Goal: Task Accomplishment & Management: Manage account settings

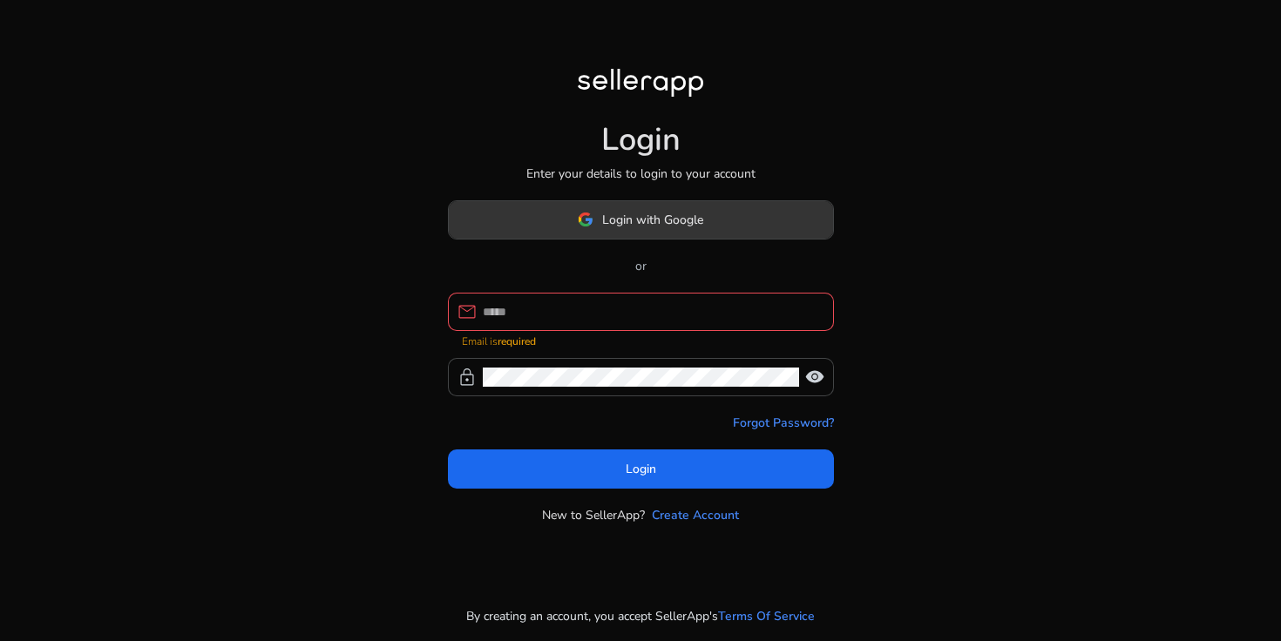
click at [603, 229] on span "Login with Google" at bounding box center [652, 220] width 101 height 18
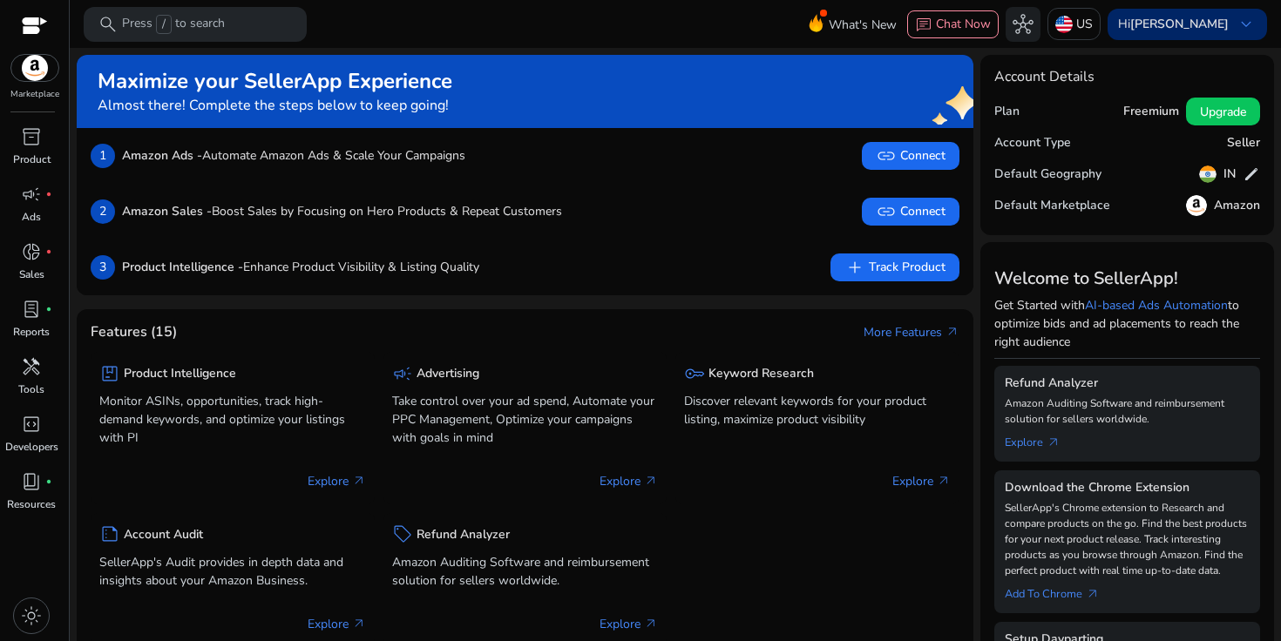
click at [1188, 21] on b "[PERSON_NAME]" at bounding box center [1179, 24] width 98 height 17
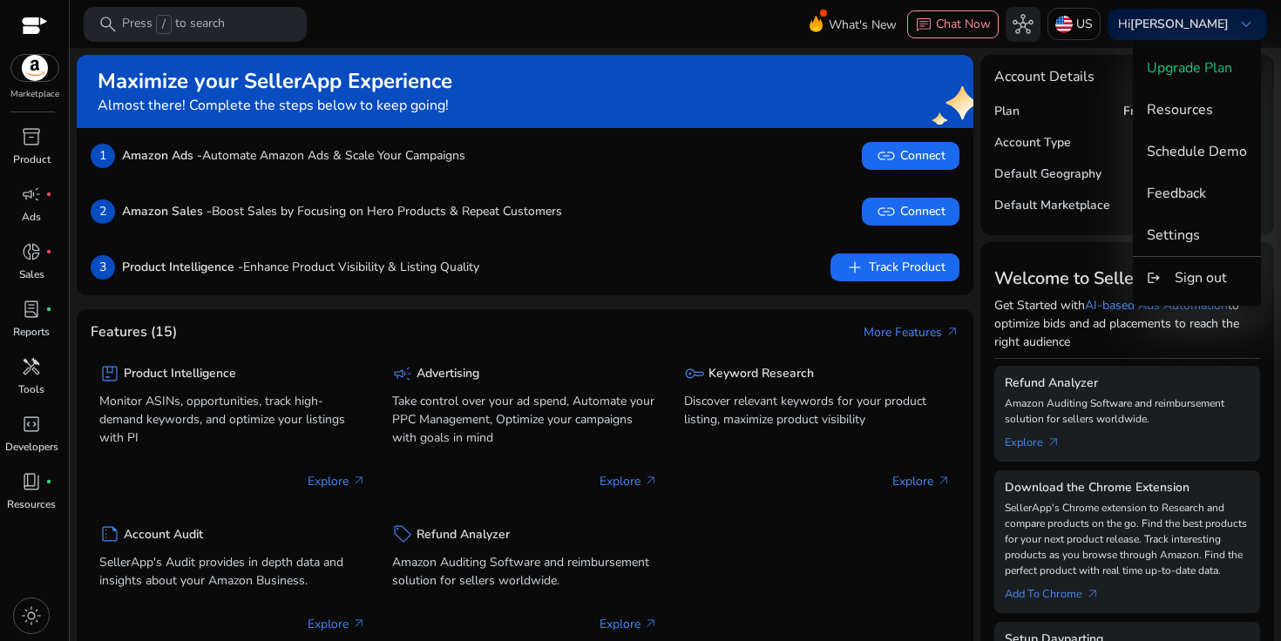
click at [1092, 31] on div at bounding box center [640, 320] width 1281 height 641
click at [1092, 30] on p "US" at bounding box center [1084, 24] width 17 height 30
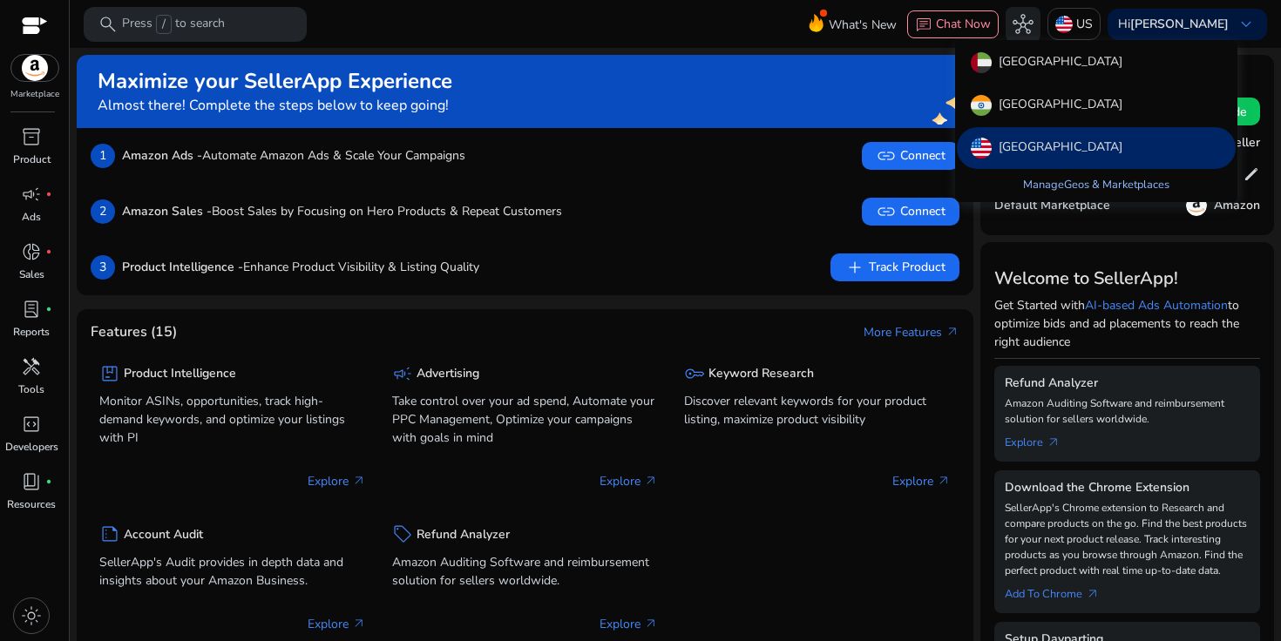
click at [1076, 183] on link "Manage Geos & Marketplaces" at bounding box center [1096, 184] width 174 height 31
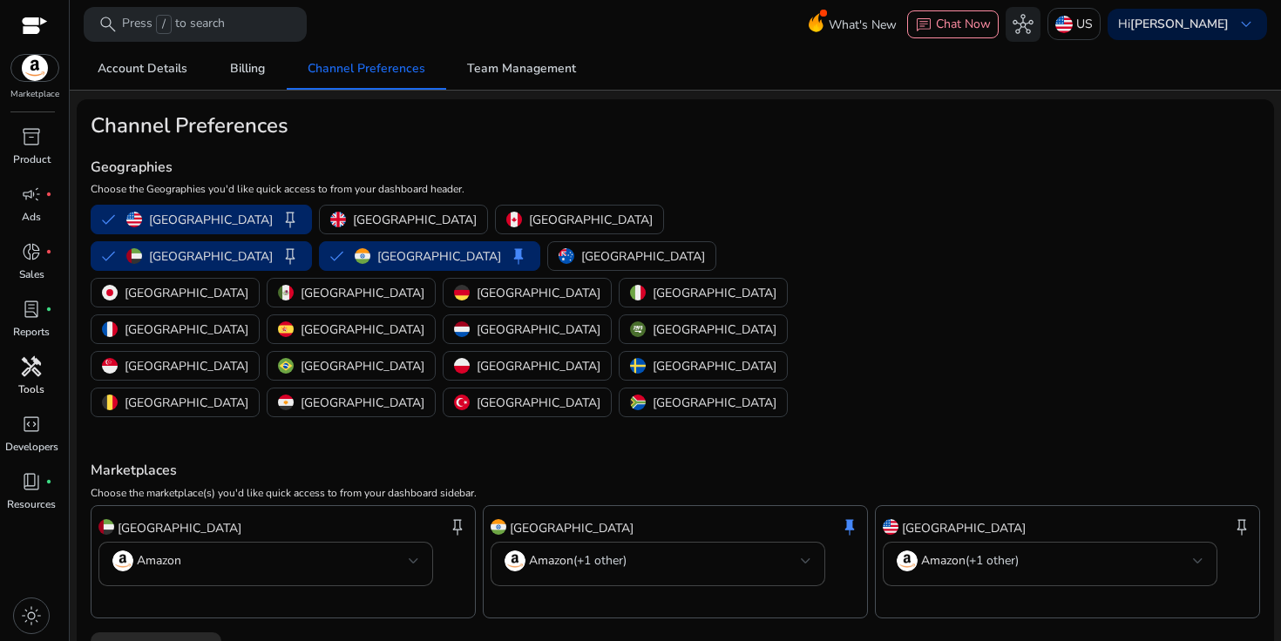
click at [44, 376] on div "handyman" at bounding box center [31, 367] width 49 height 28
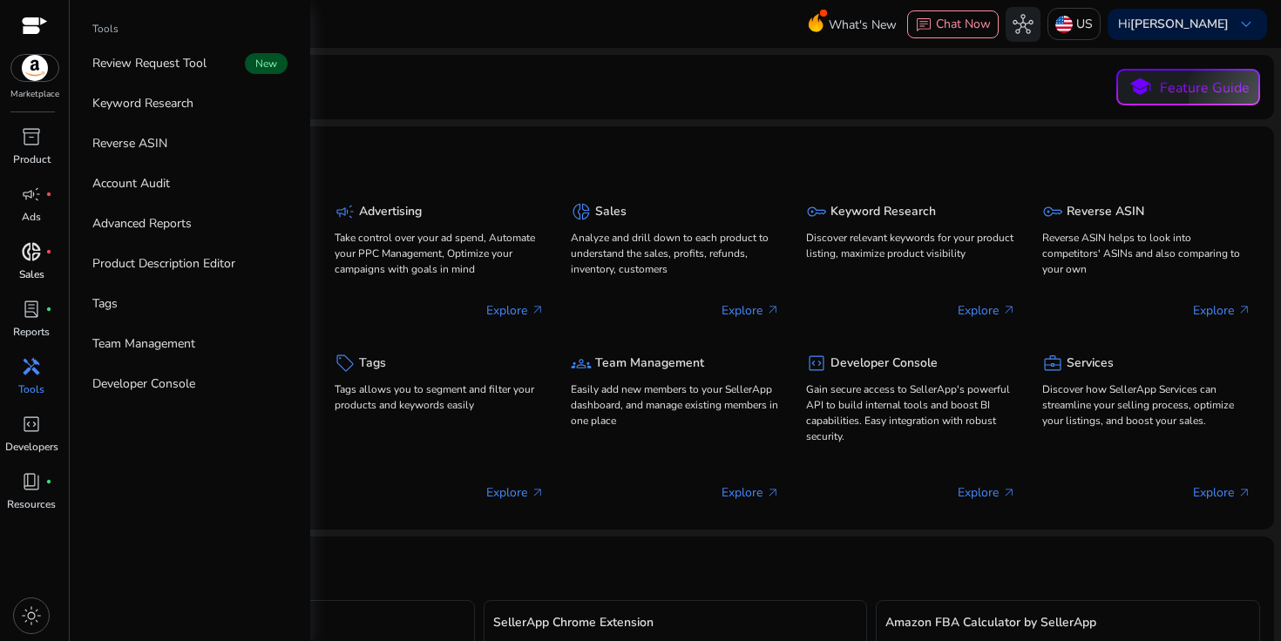
click at [37, 262] on span "donut_small" at bounding box center [31, 251] width 21 height 21
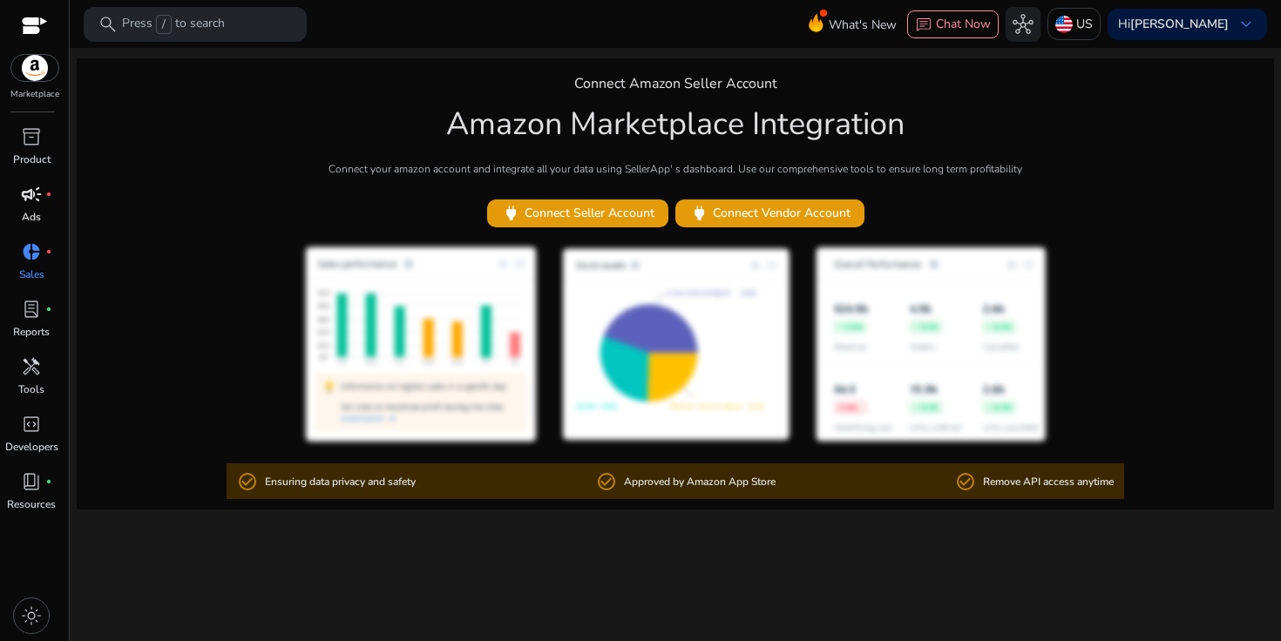
click at [33, 222] on p "Ads" at bounding box center [31, 217] width 19 height 16
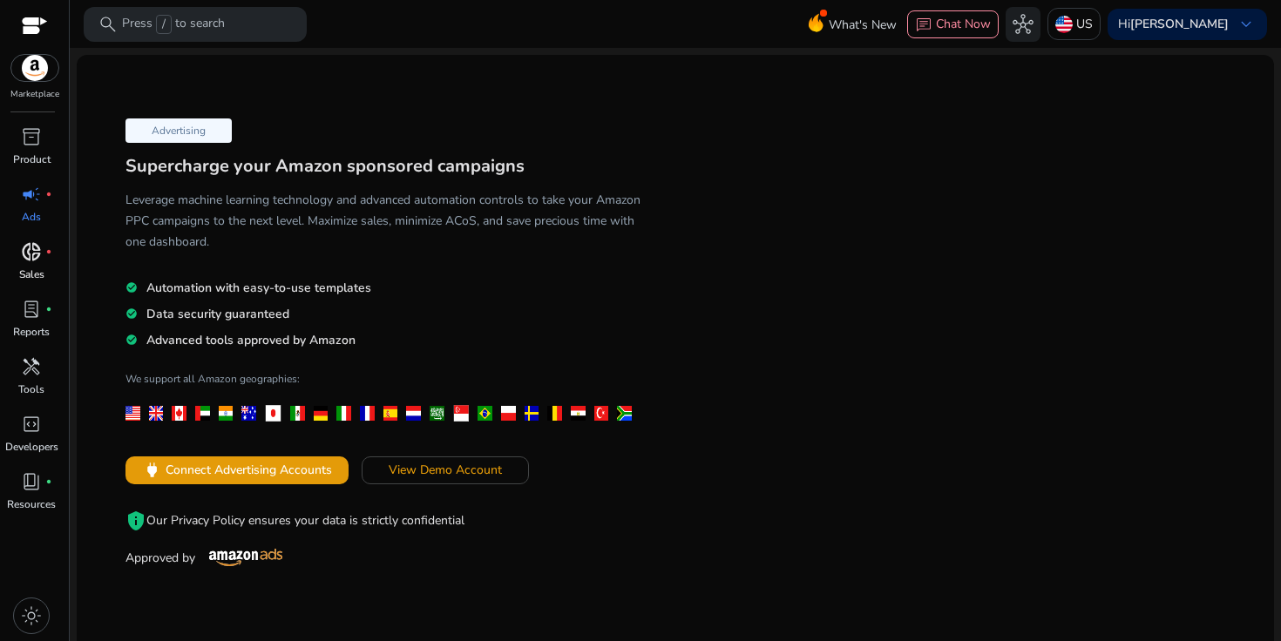
click at [27, 259] on span "donut_small" at bounding box center [31, 251] width 21 height 21
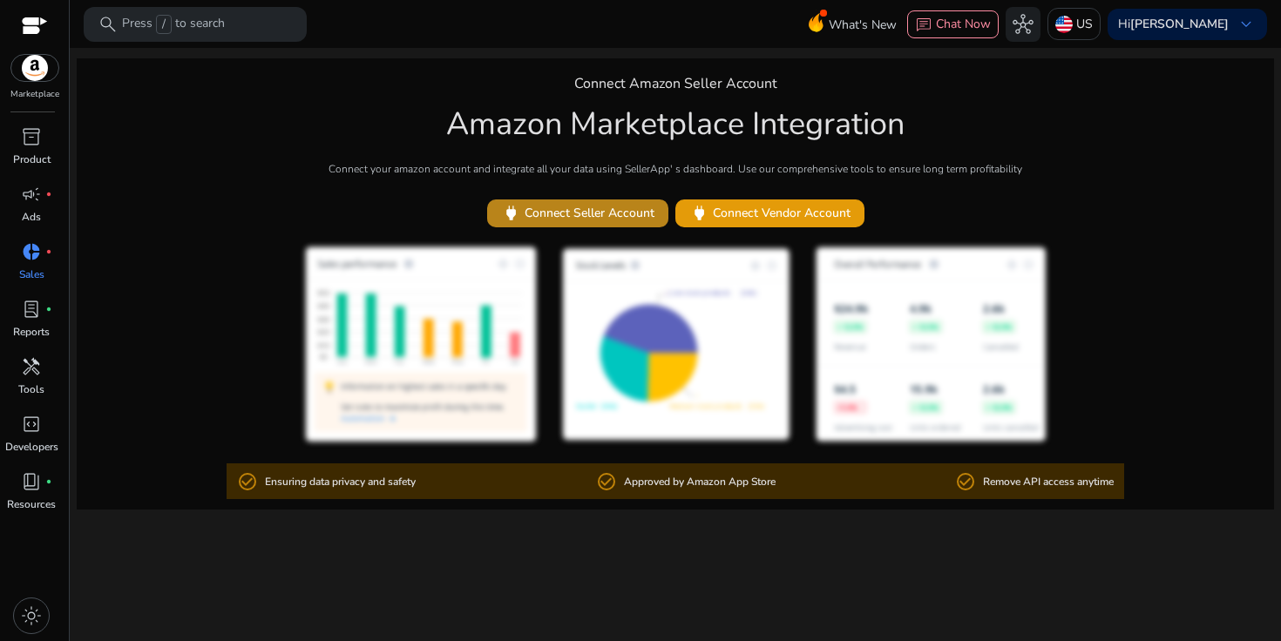
click at [589, 213] on span "power Connect Seller Account" at bounding box center [577, 213] width 153 height 20
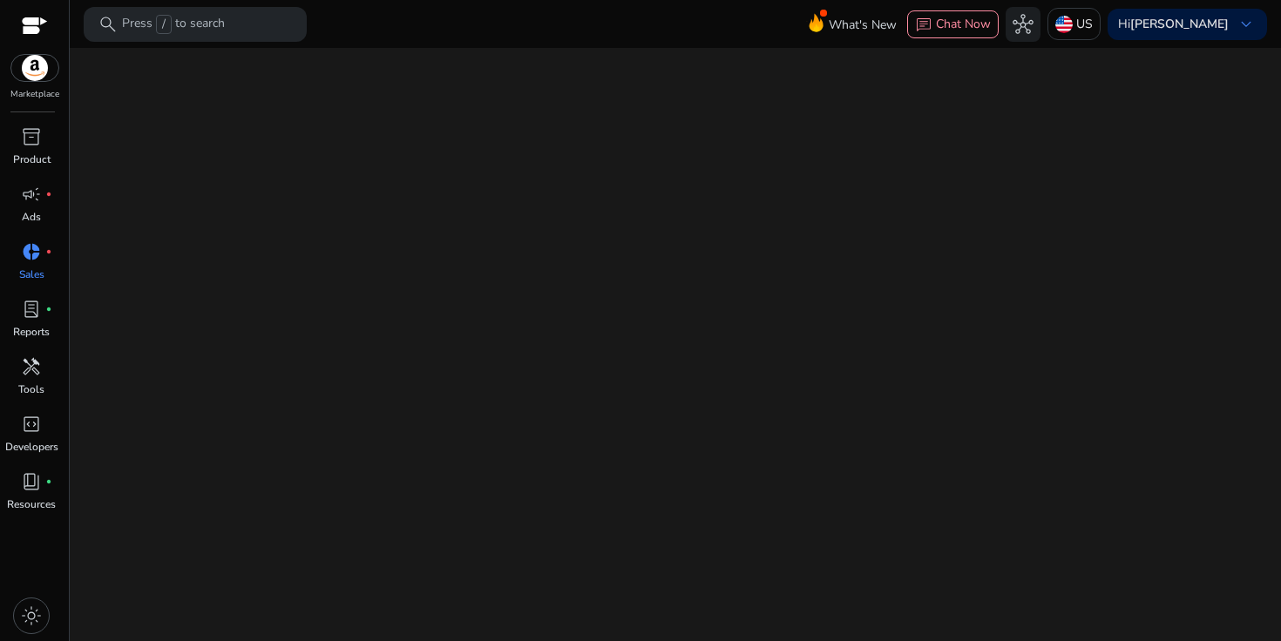
click at [44, 72] on img at bounding box center [34, 68] width 47 height 26
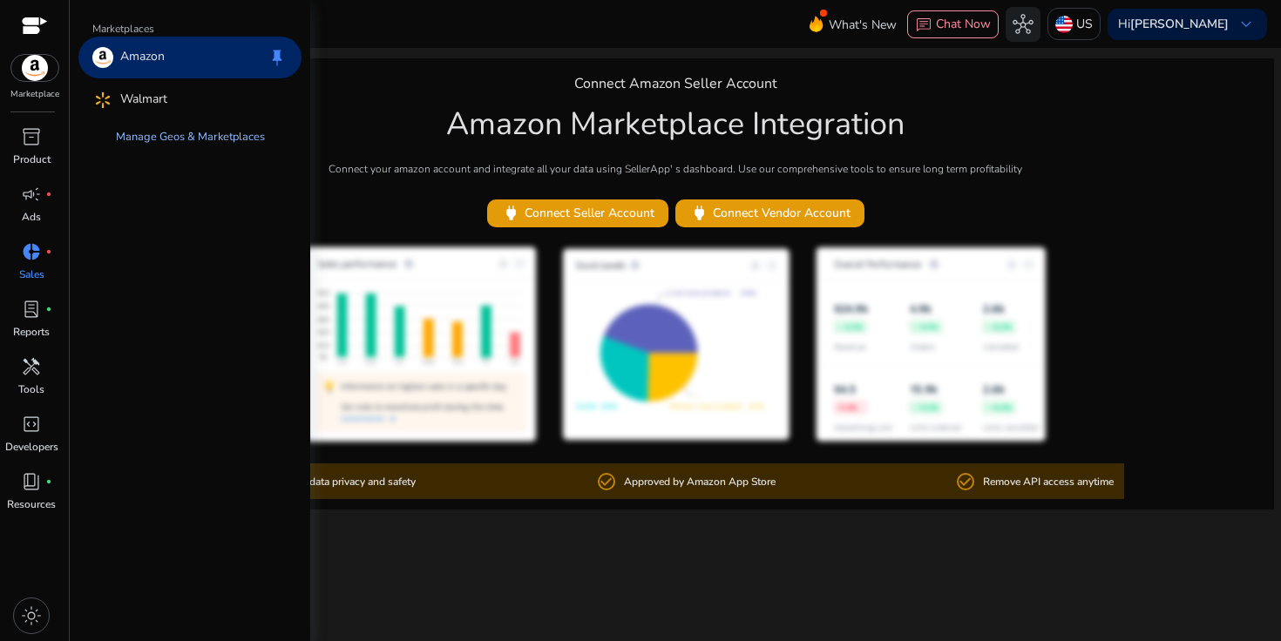
click at [168, 138] on link "Manage Geos & Marketplaces" at bounding box center [190, 136] width 177 height 31
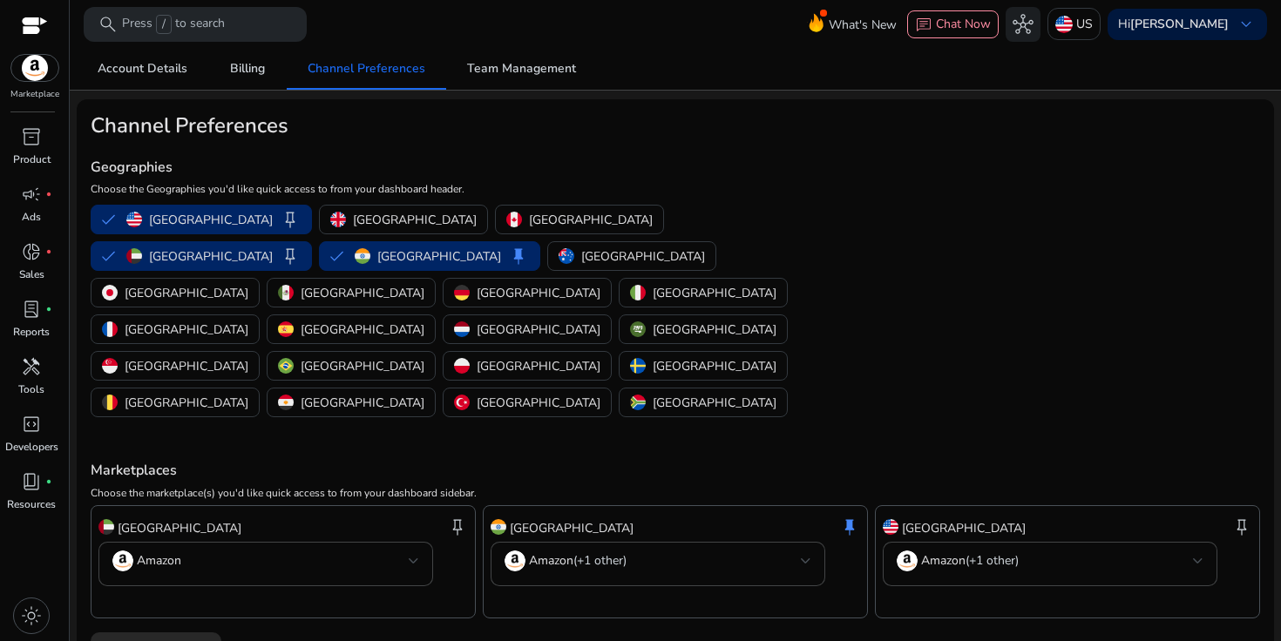
click at [524, 341] on div "[GEOGRAPHIC_DATA] keep [GEOGRAPHIC_DATA] [GEOGRAPHIC_DATA] [GEOGRAPHIC_DATA] ke…" at bounding box center [477, 311] width 787 height 220
click at [614, 551] on mat-select "Amazon (+1 other)" at bounding box center [657, 564] width 307 height 27
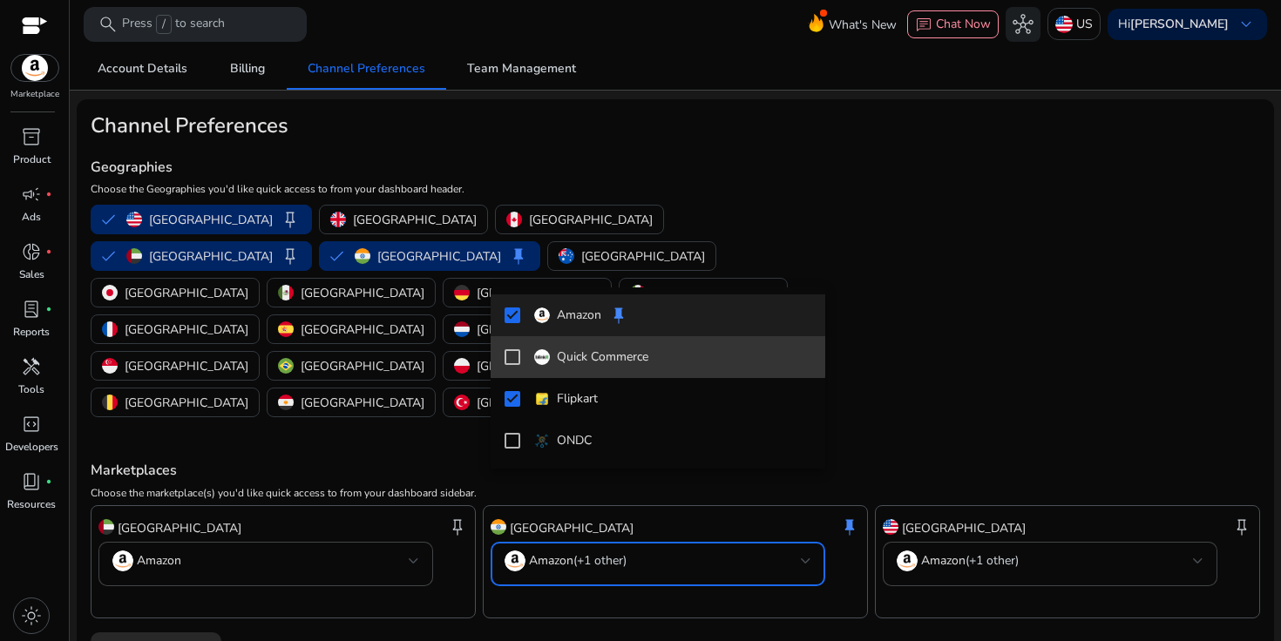
click at [575, 355] on p "Quick Commerce" at bounding box center [602, 357] width 91 height 19
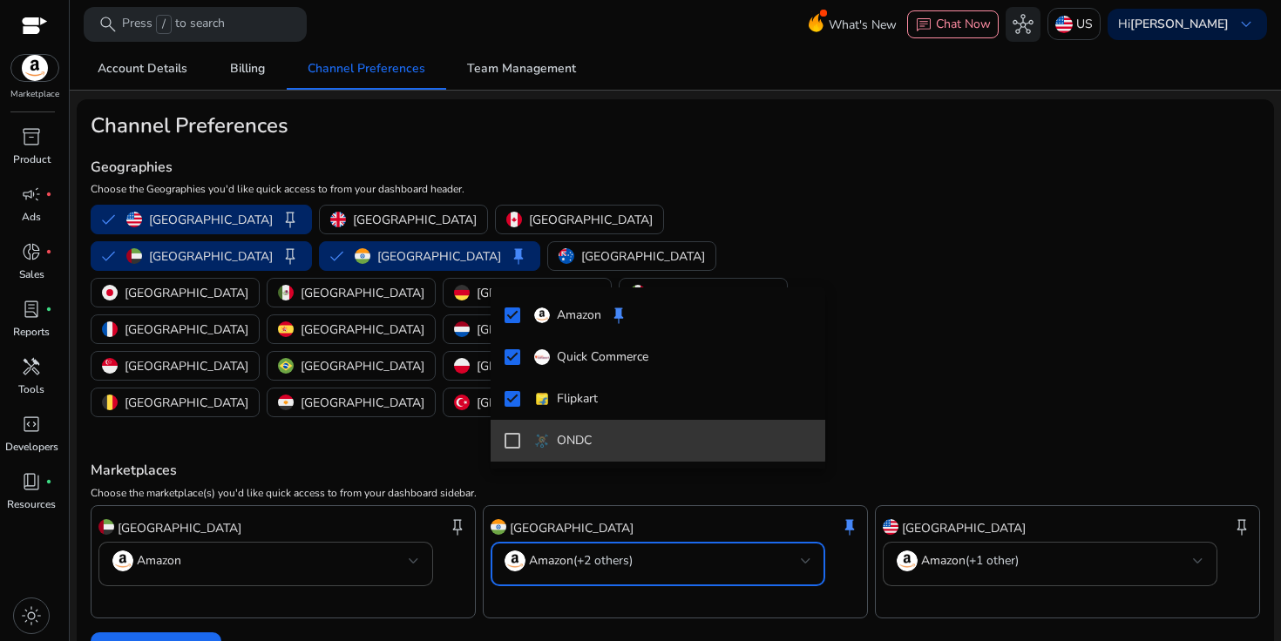
click at [608, 432] on span "ONDC" at bounding box center [672, 440] width 277 height 19
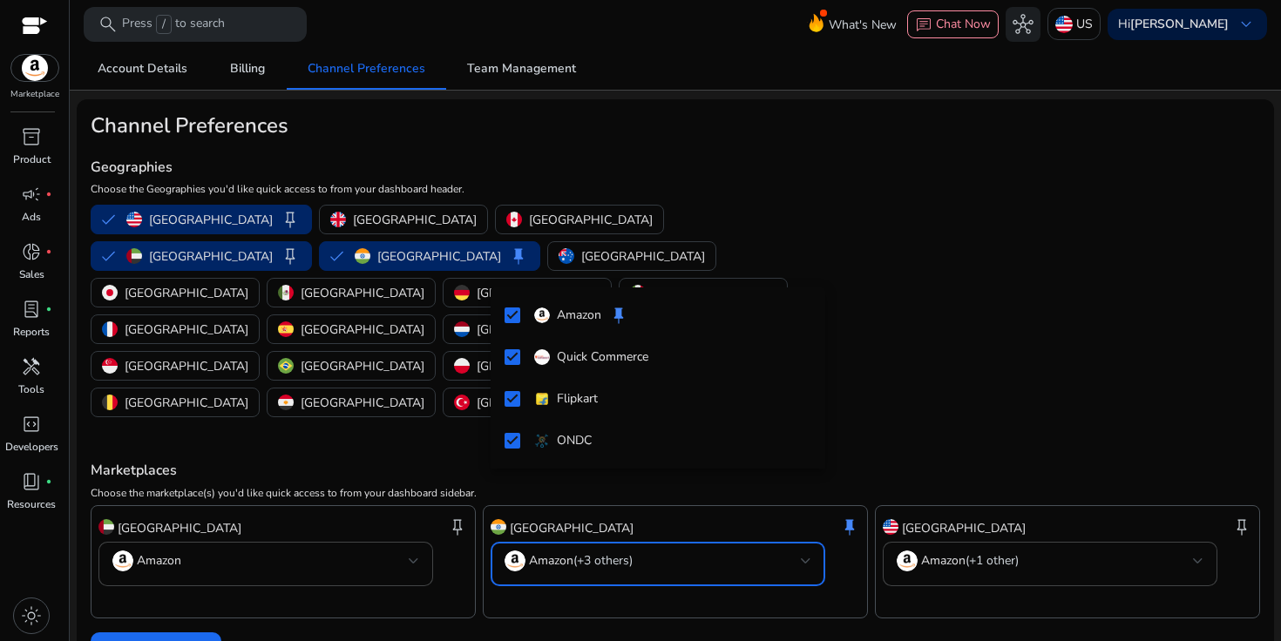
click at [621, 501] on div at bounding box center [640, 320] width 1281 height 641
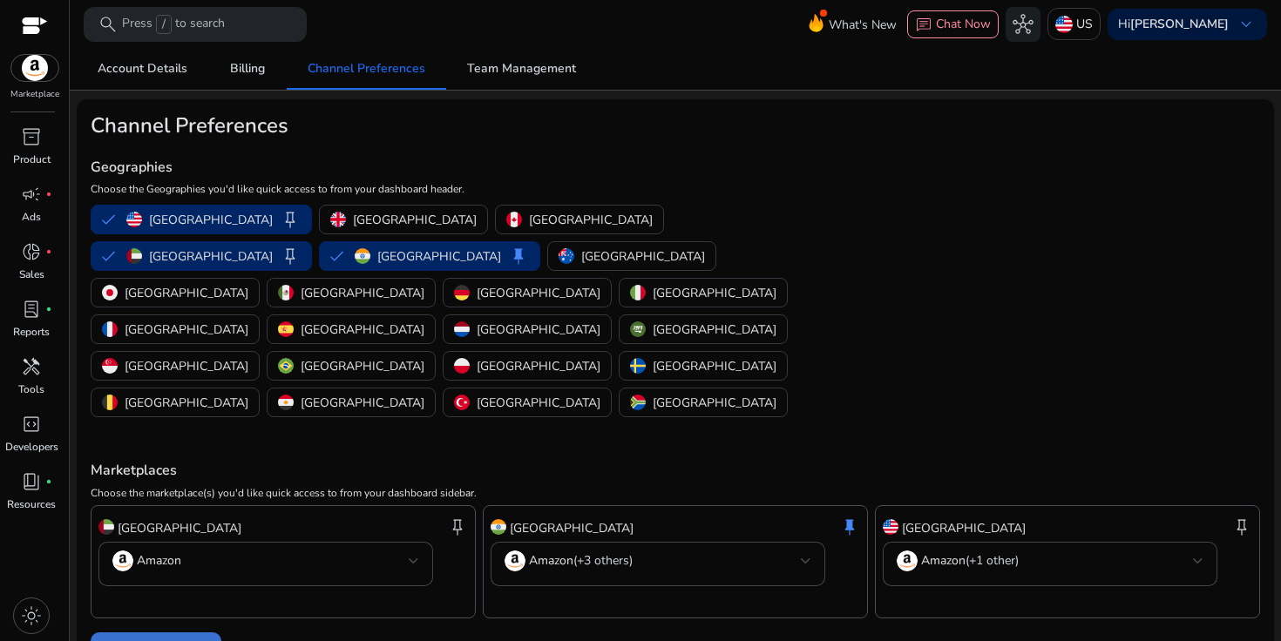
click at [192, 640] on span "Save Preferences" at bounding box center [156, 652] width 94 height 18
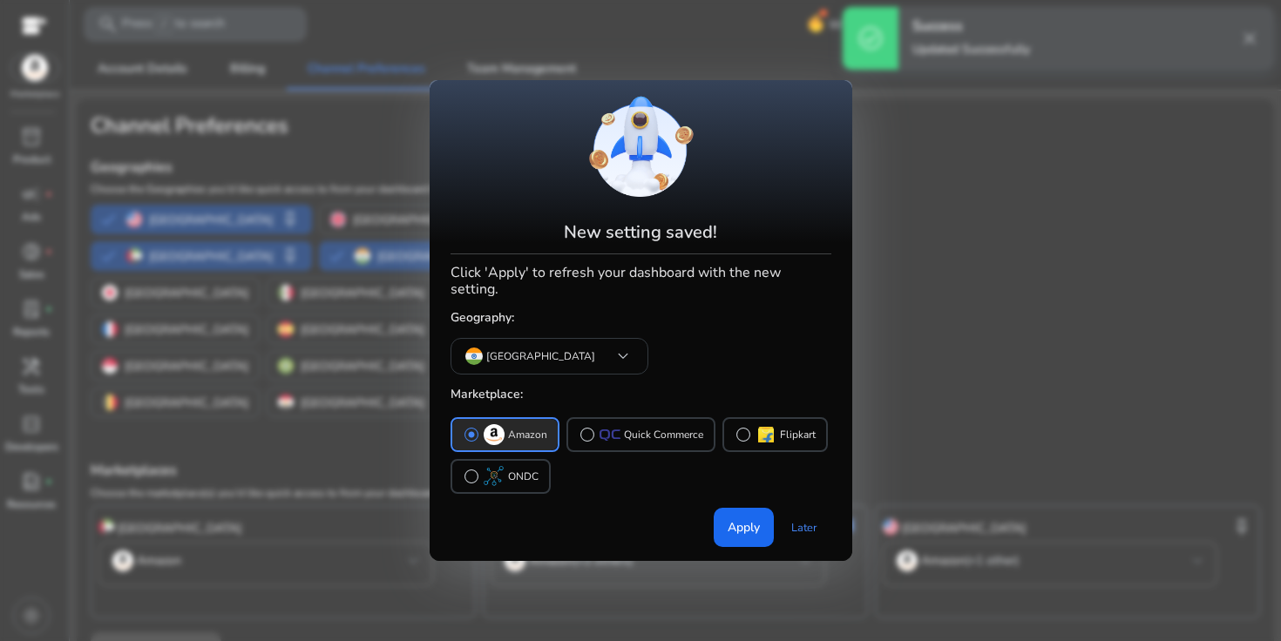
click at [686, 283] on mat-card "New setting saved! Click 'Apply' to refresh your dashboard with the new setting…" at bounding box center [640, 320] width 422 height 481
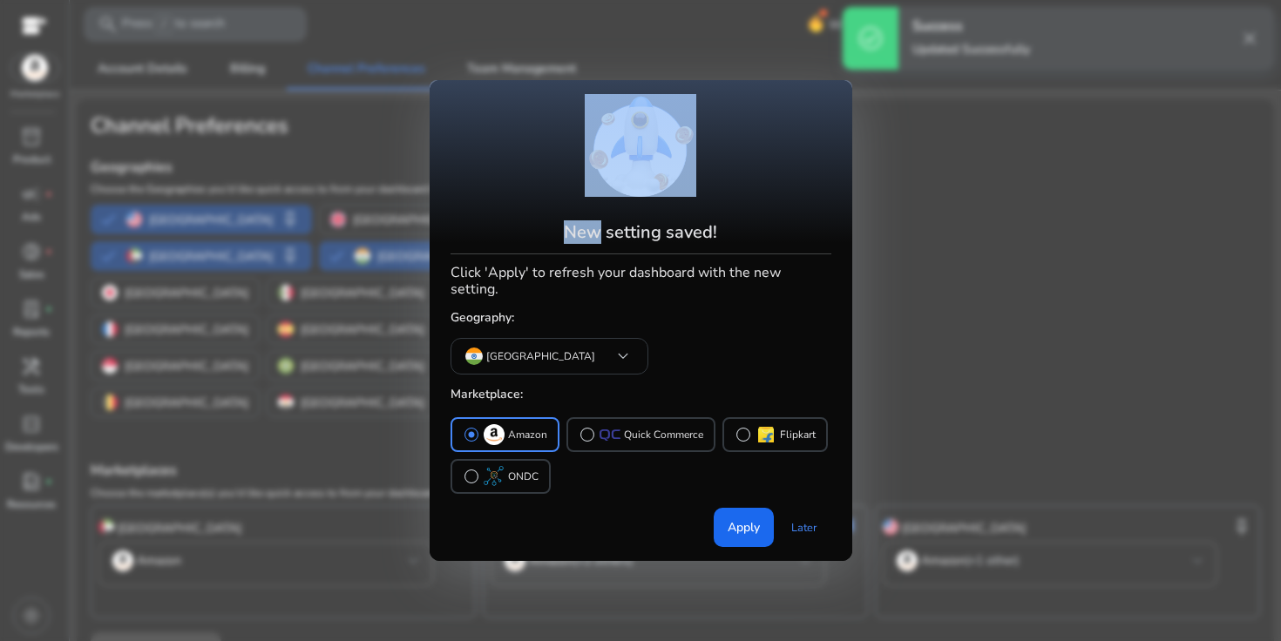
click at [686, 283] on mat-card "New setting saved! Click 'Apply' to refresh your dashboard with the new setting…" at bounding box center [640, 320] width 422 height 481
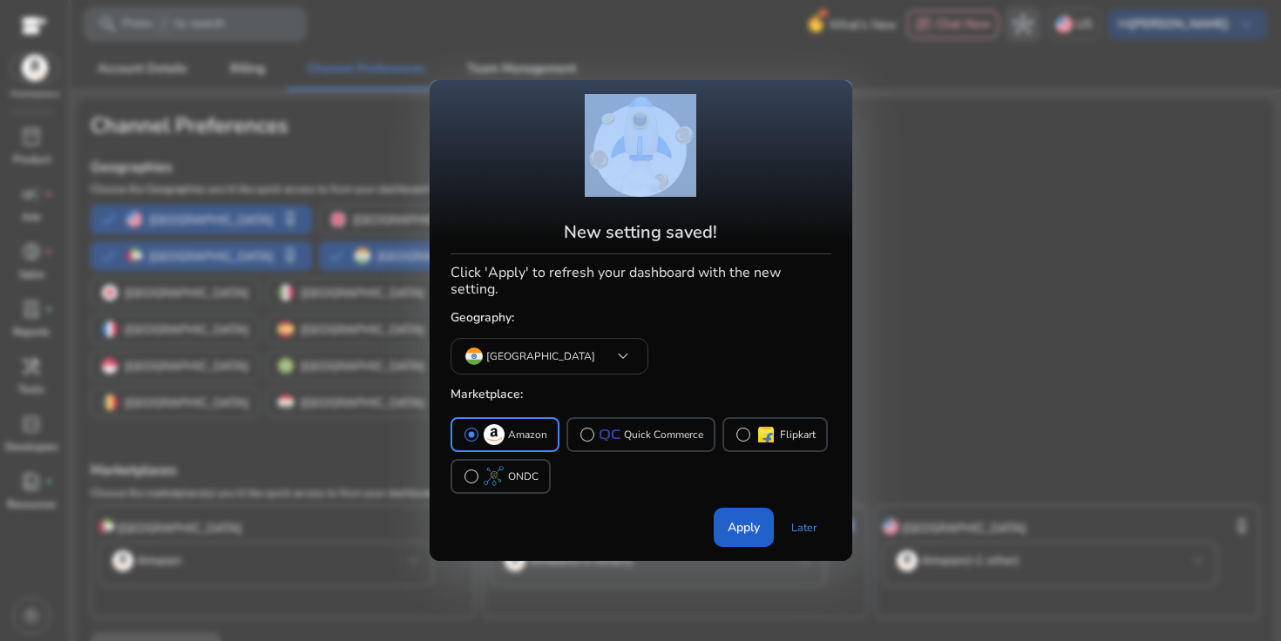
click at [754, 518] on span "Apply" at bounding box center [743, 527] width 32 height 18
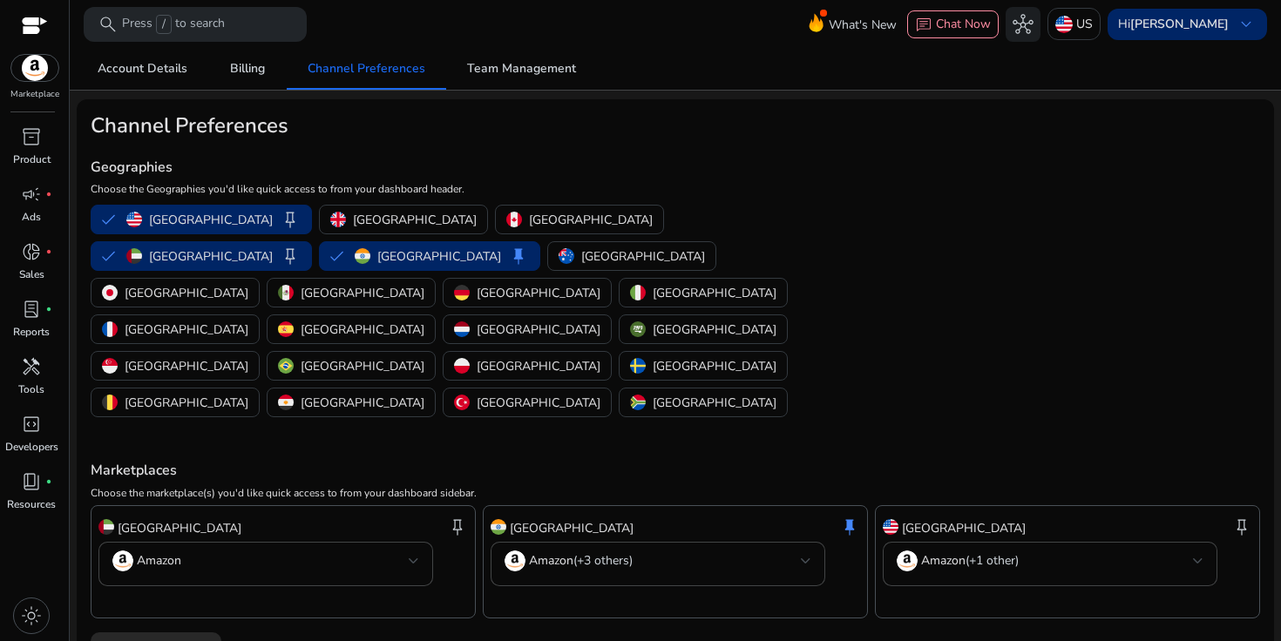
click at [1191, 22] on b "[PERSON_NAME]" at bounding box center [1179, 24] width 98 height 17
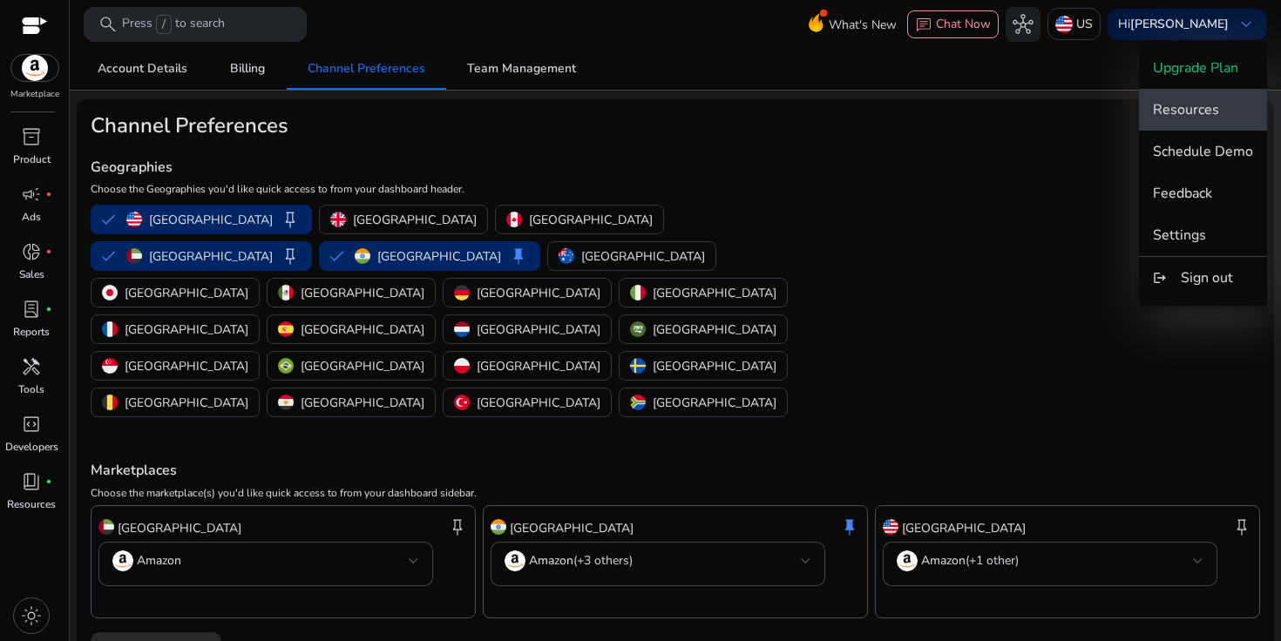
click at [1174, 103] on span "Resources" at bounding box center [1185, 109] width 66 height 19
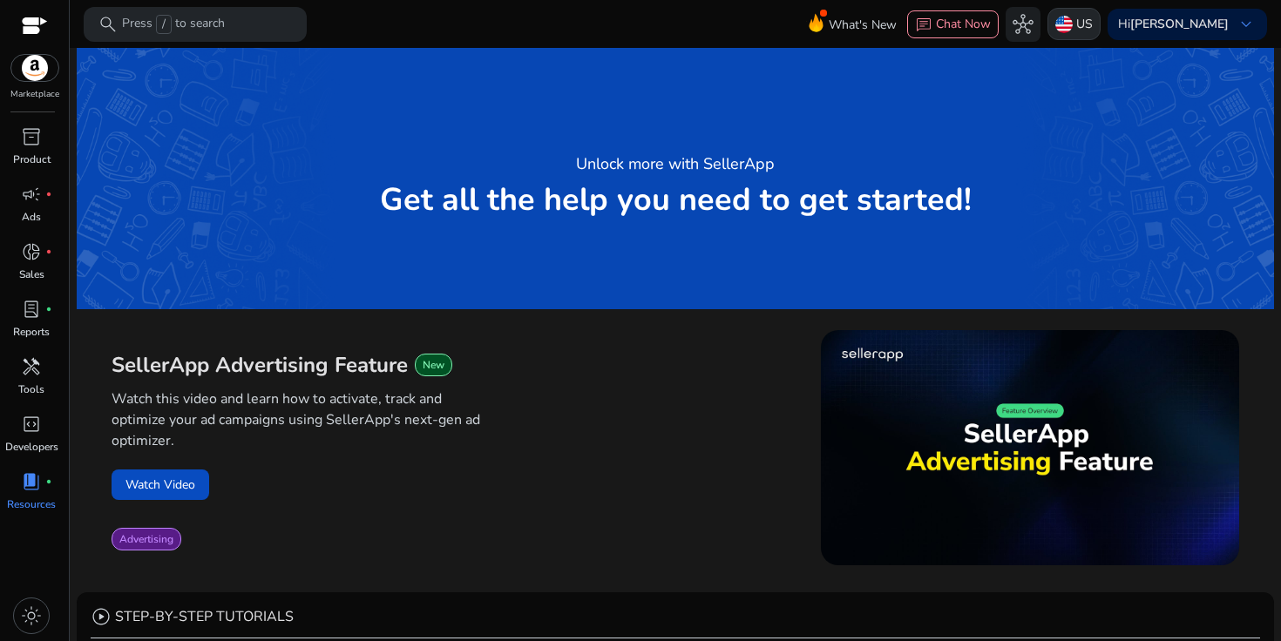
click at [1092, 25] on p "US" at bounding box center [1084, 24] width 17 height 30
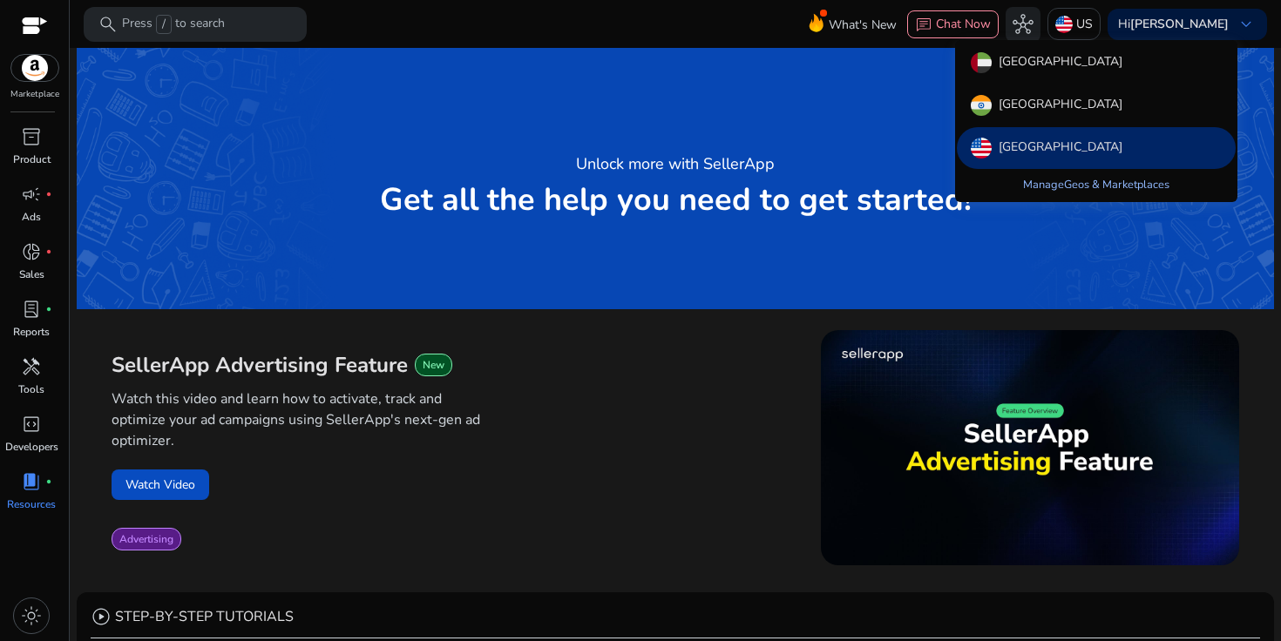
click at [1071, 174] on link "Manage Geos & Marketplaces" at bounding box center [1096, 184] width 174 height 31
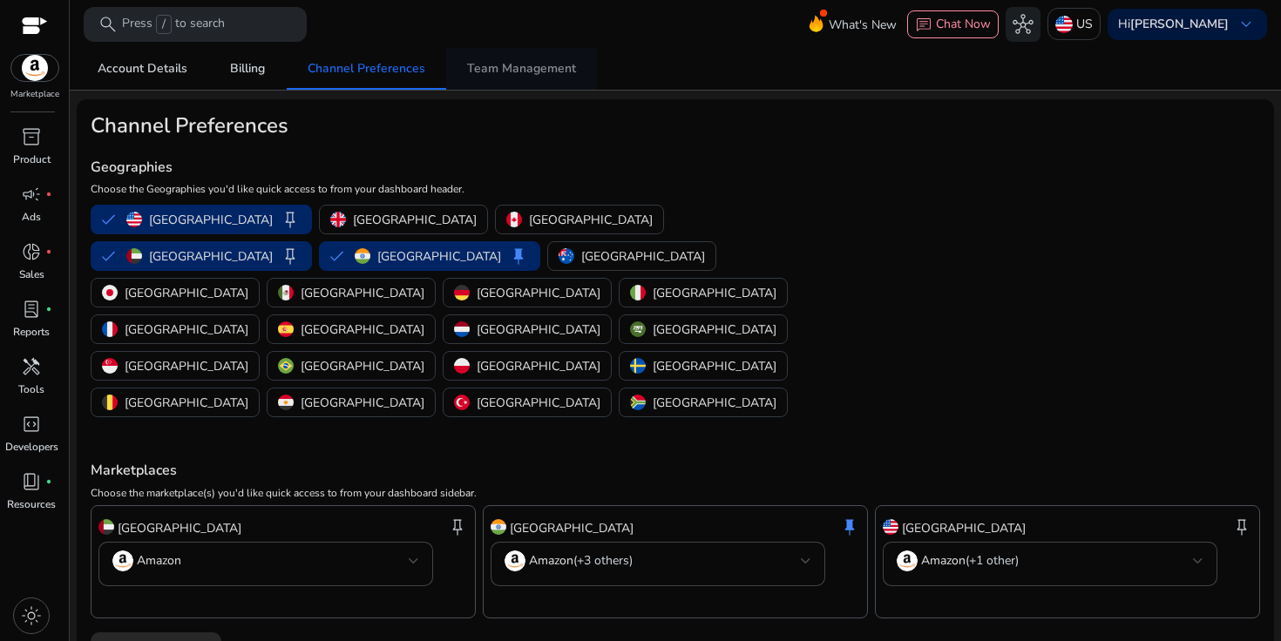
click at [528, 75] on span "Team Management" at bounding box center [521, 69] width 109 height 12
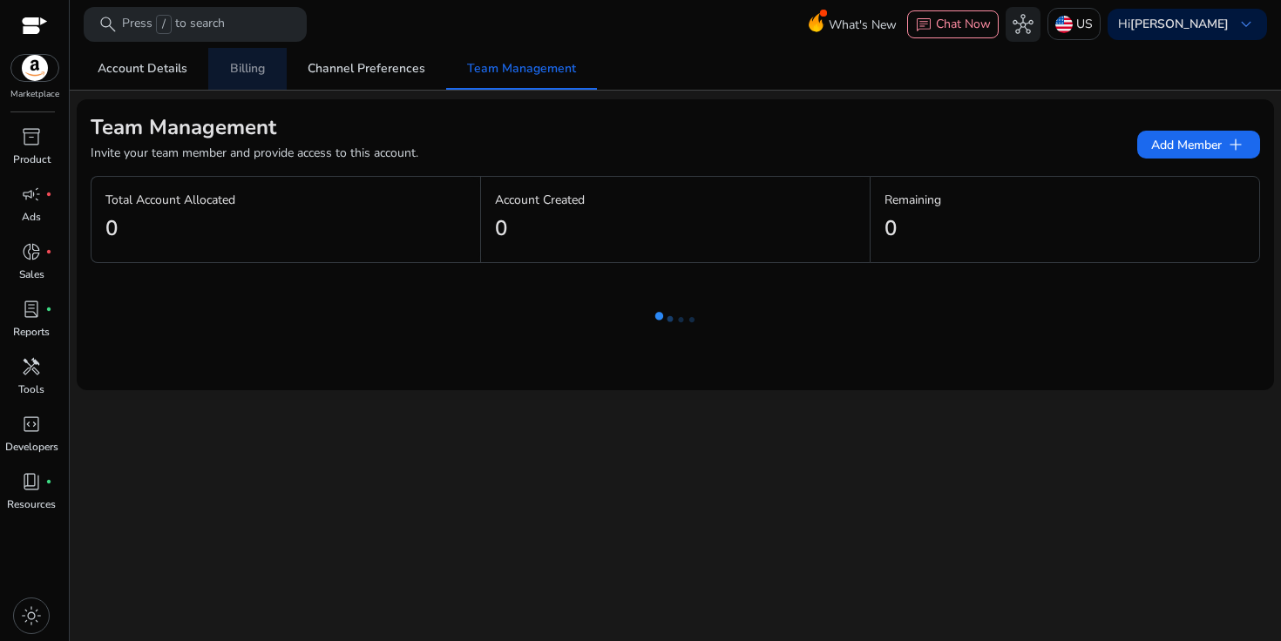
click at [247, 71] on span "Billing" at bounding box center [247, 69] width 35 height 12
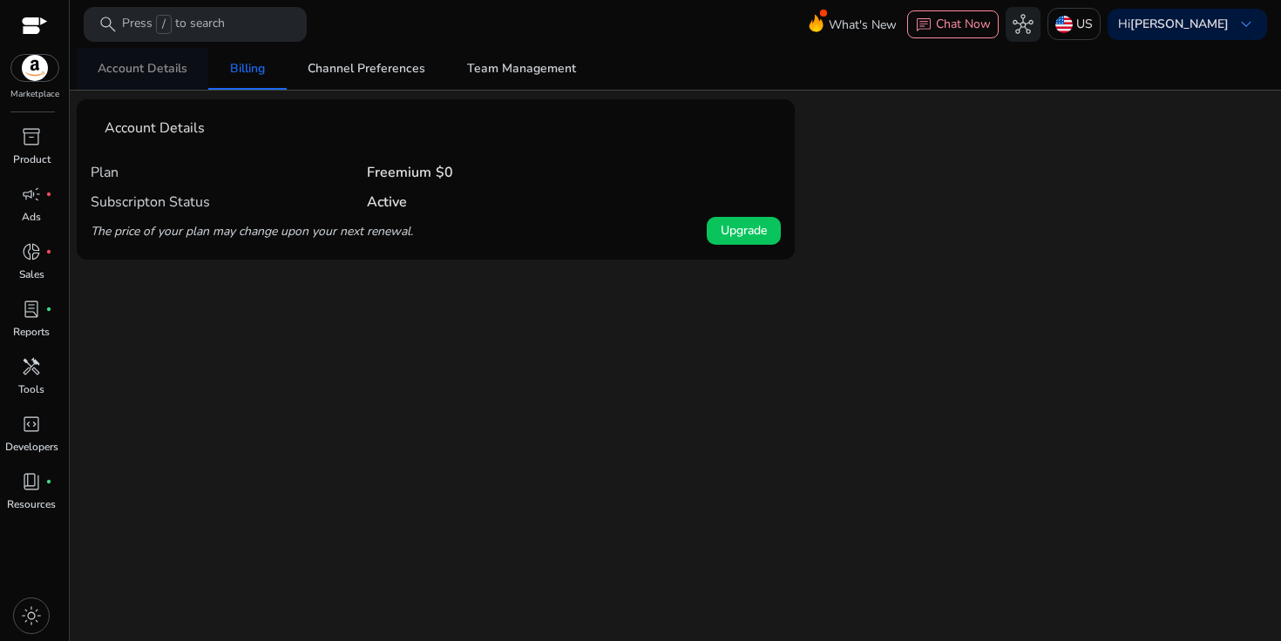
click at [136, 75] on span "Account Details" at bounding box center [143, 69] width 90 height 12
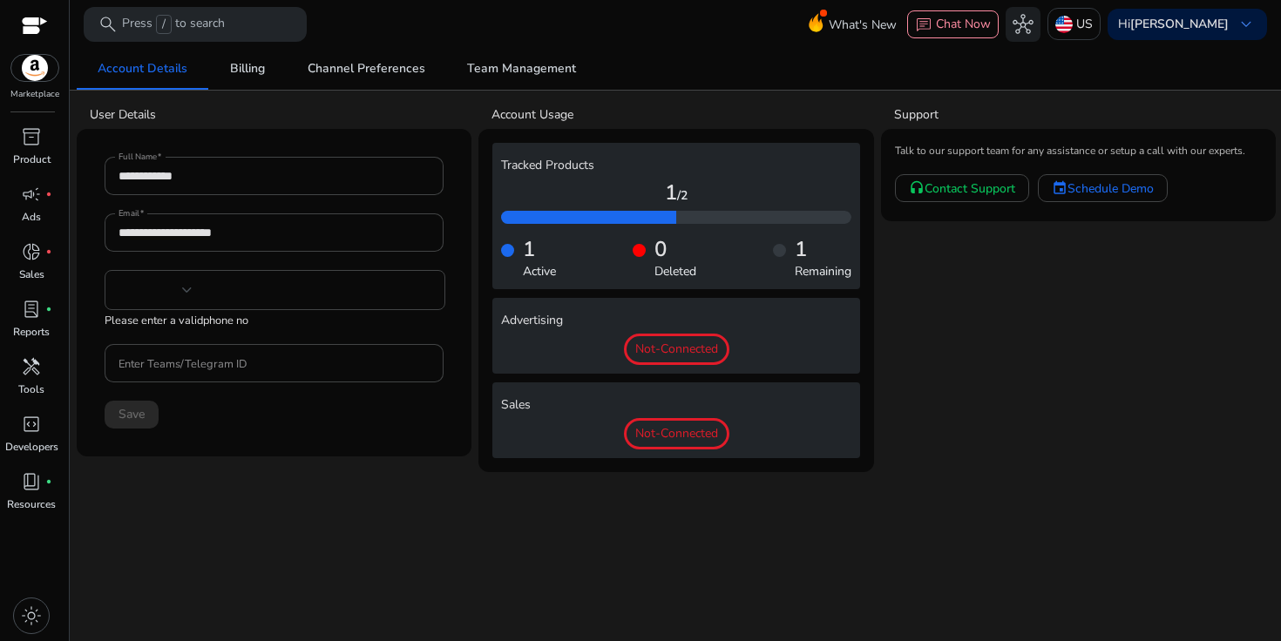
type input "***"
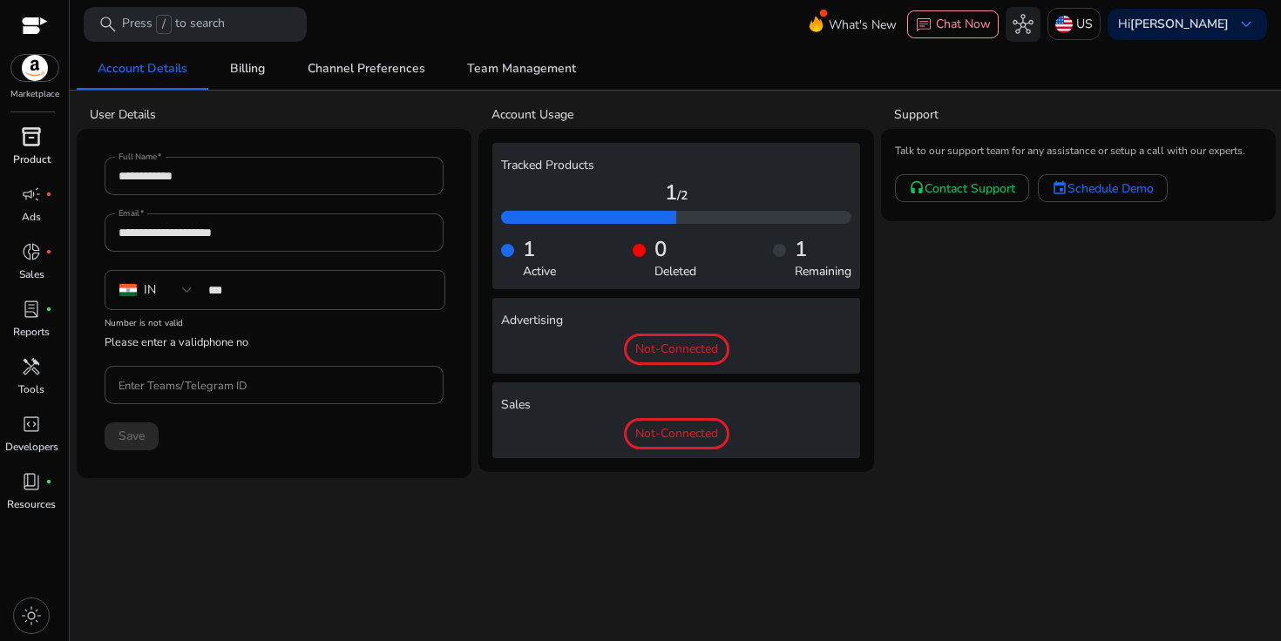
drag, startPoint x: 24, startPoint y: 148, endPoint x: 35, endPoint y: 159, distance: 15.4
click at [24, 147] on span "inventory_2" at bounding box center [31, 136] width 21 height 21
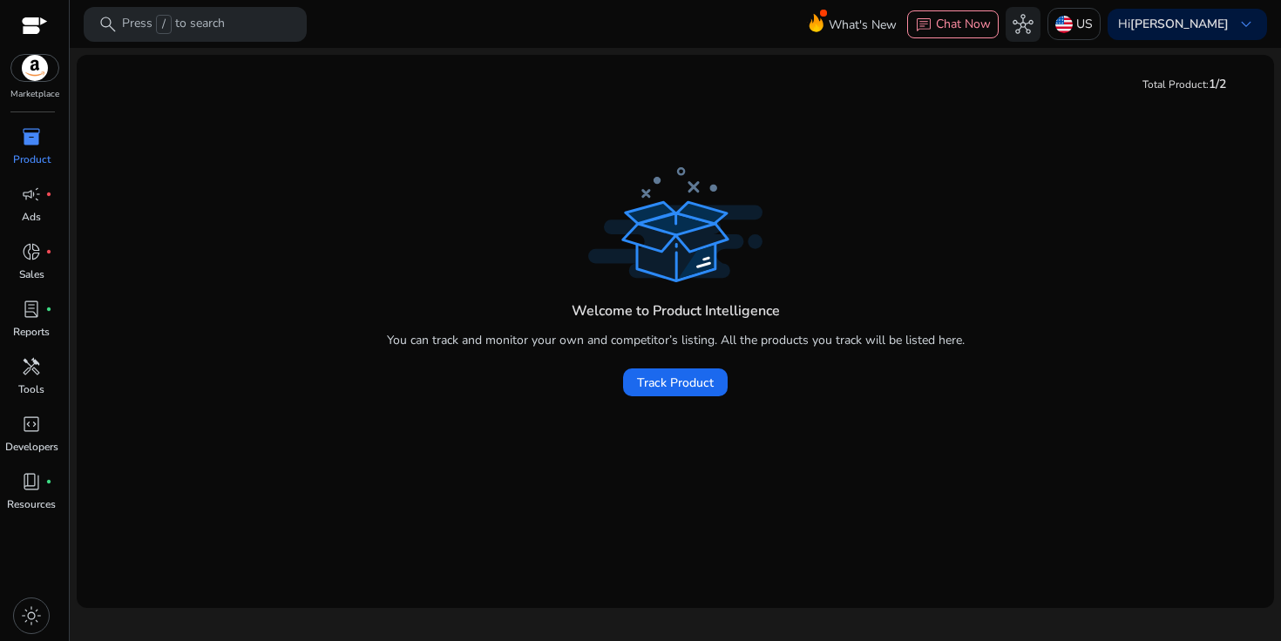
click at [37, 143] on span "inventory_2" at bounding box center [31, 136] width 21 height 21
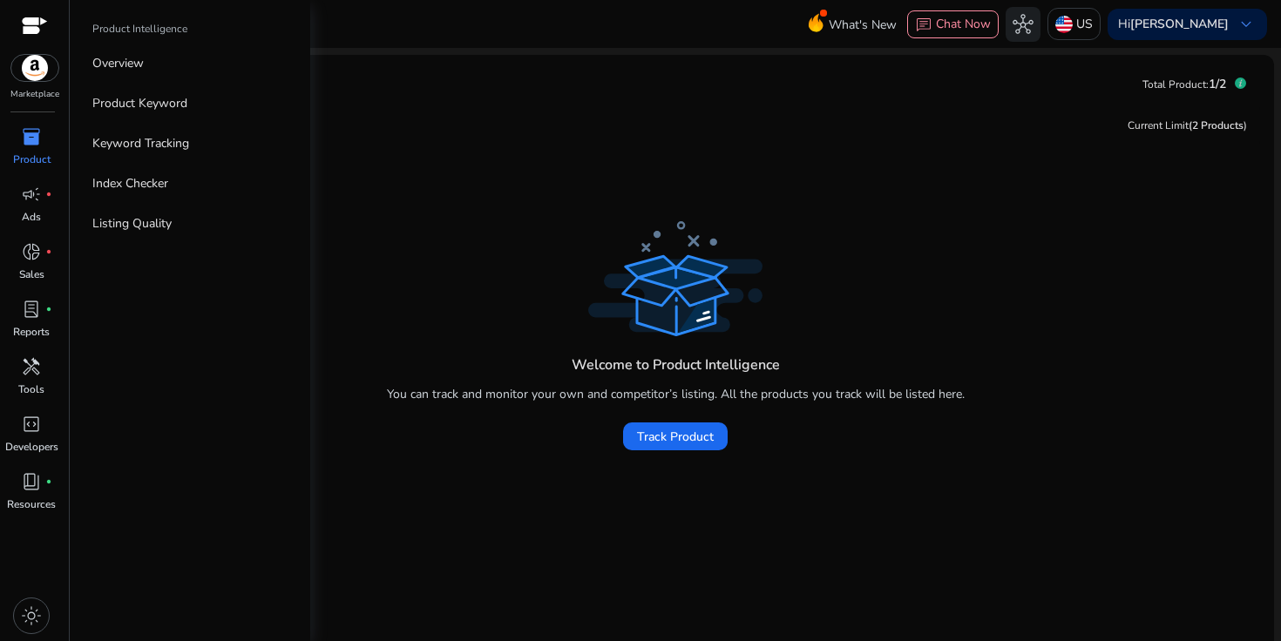
click at [37, 62] on img at bounding box center [34, 68] width 47 height 26
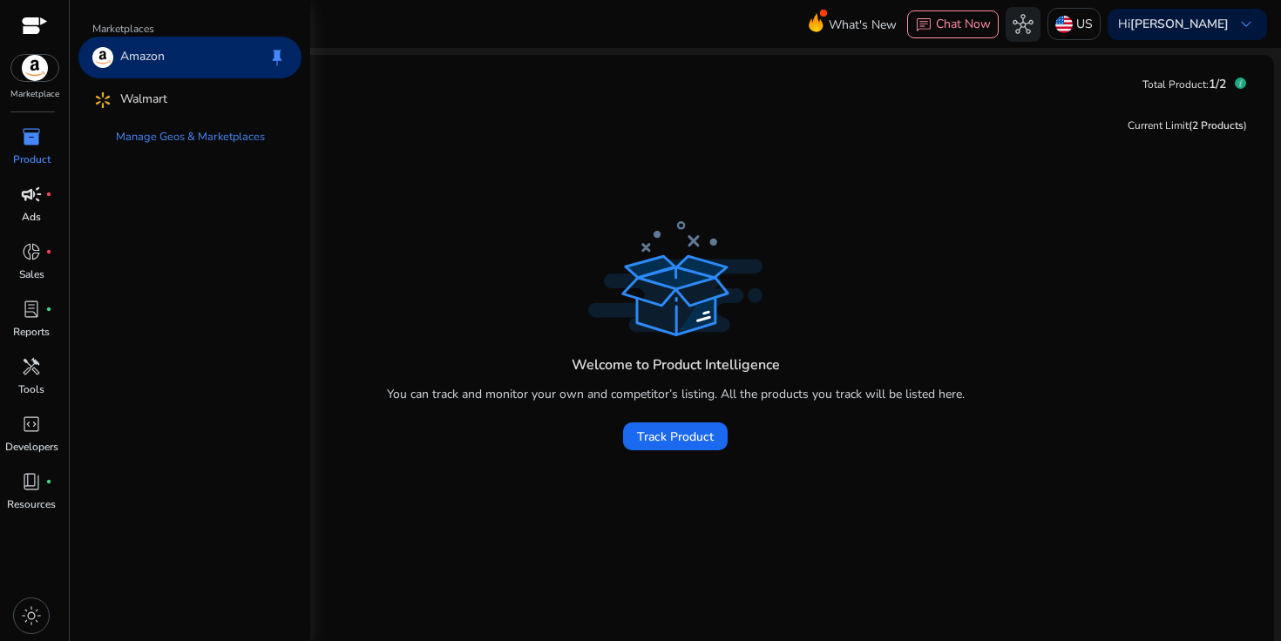
click at [27, 199] on span "campaign" at bounding box center [31, 194] width 21 height 21
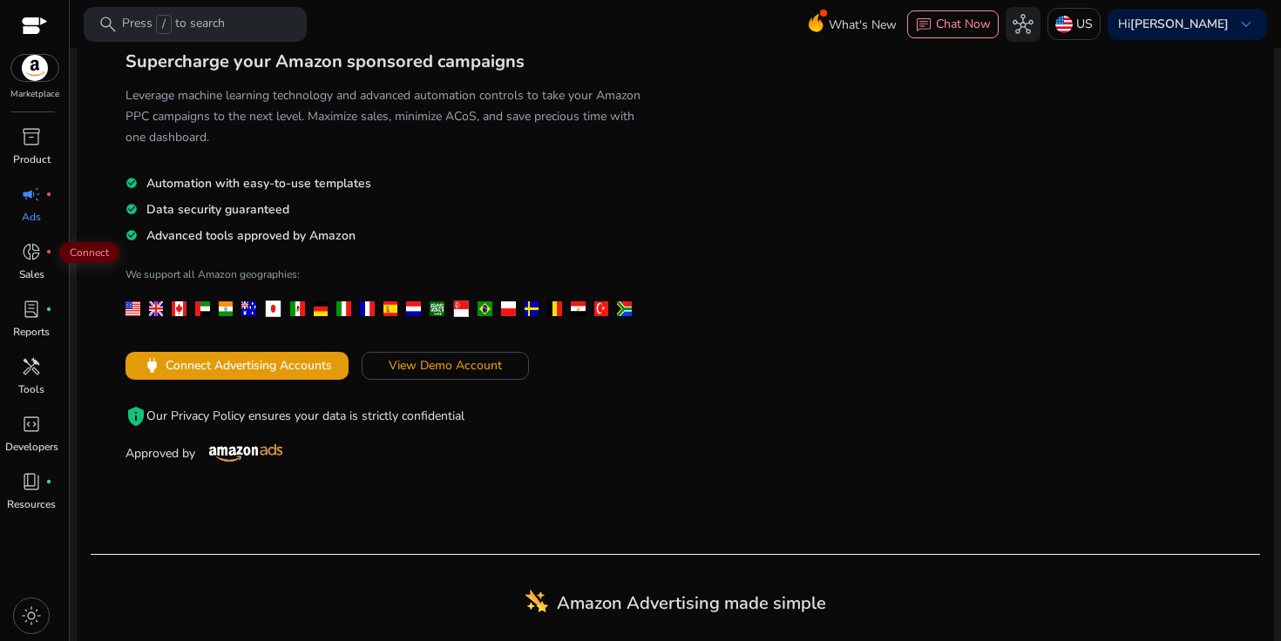
scroll to position [286, 0]
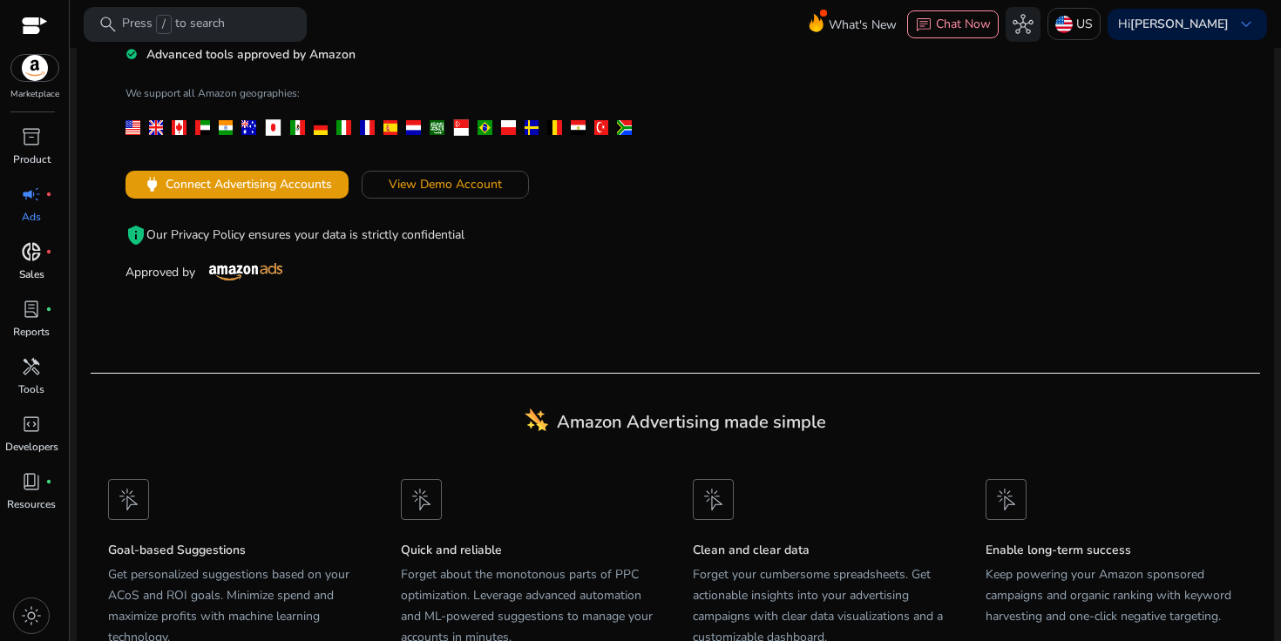
click at [37, 238] on div "donut_small fiber_manual_record" at bounding box center [31, 252] width 49 height 28
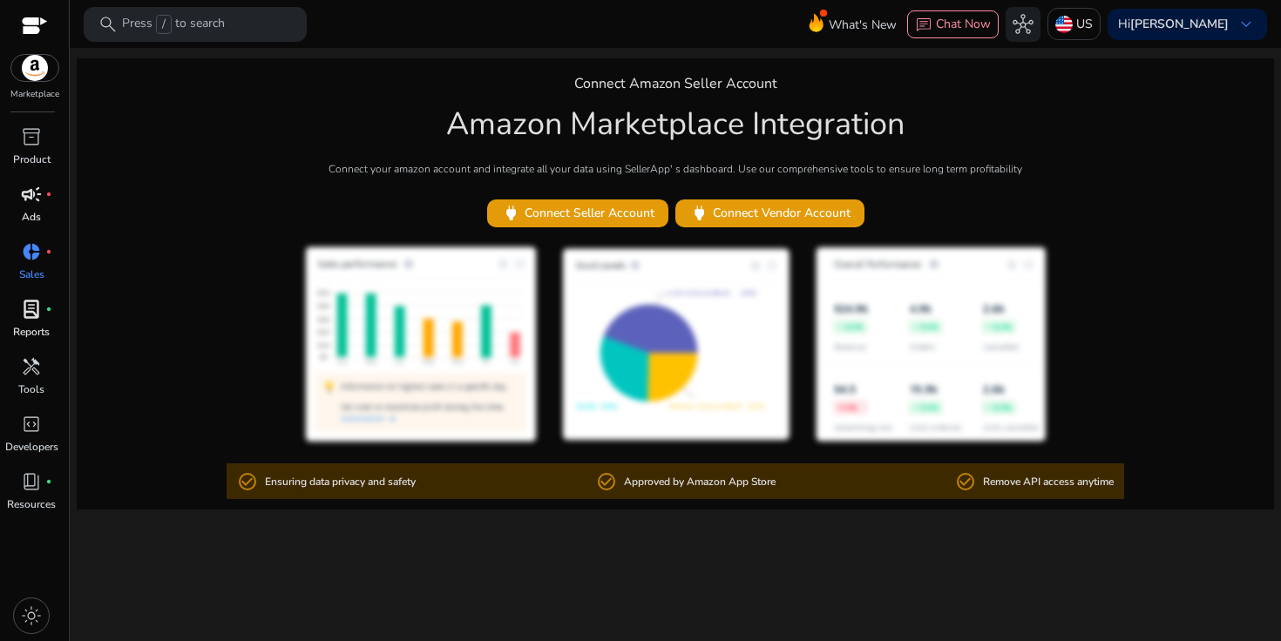
drag, startPoint x: 30, startPoint y: 321, endPoint x: 45, endPoint y: 336, distance: 22.2
click at [30, 320] on span "lab_profile" at bounding box center [31, 309] width 21 height 21
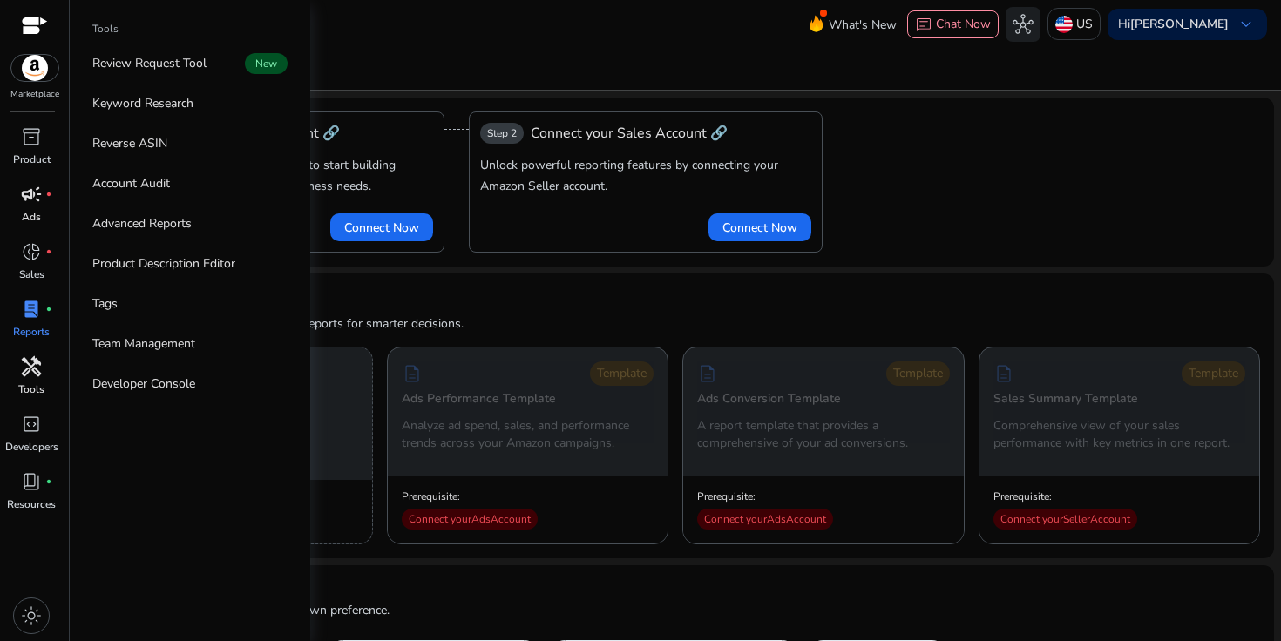
click at [38, 368] on span "handyman" at bounding box center [31, 366] width 21 height 21
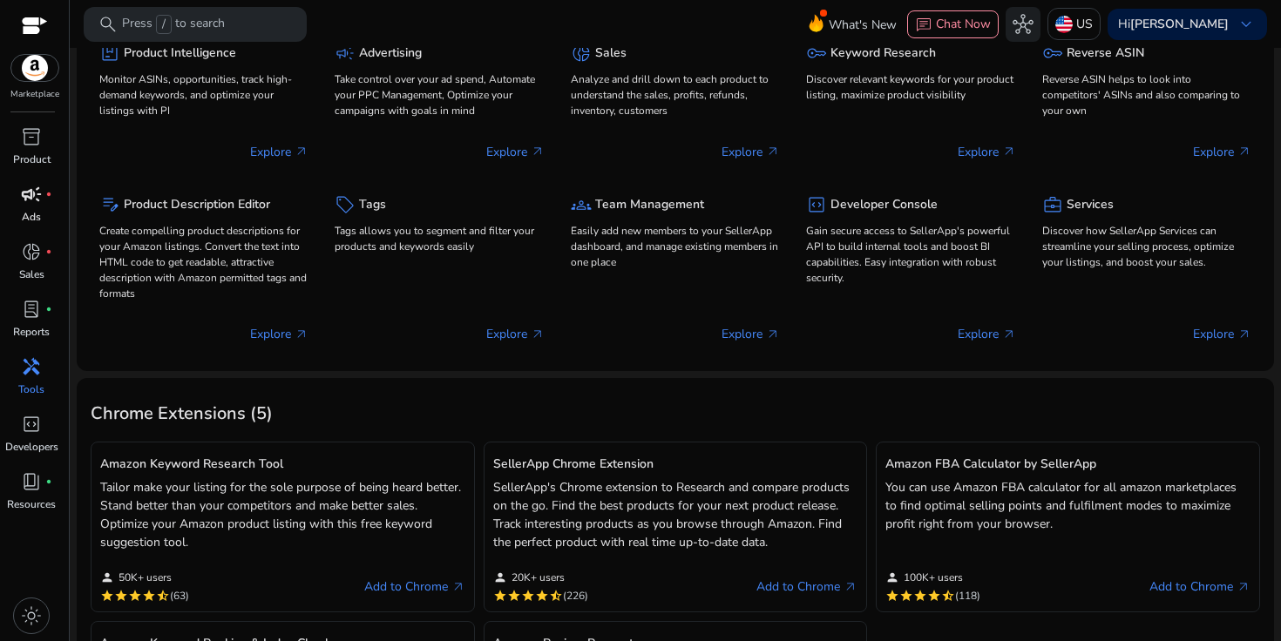
scroll to position [492, 0]
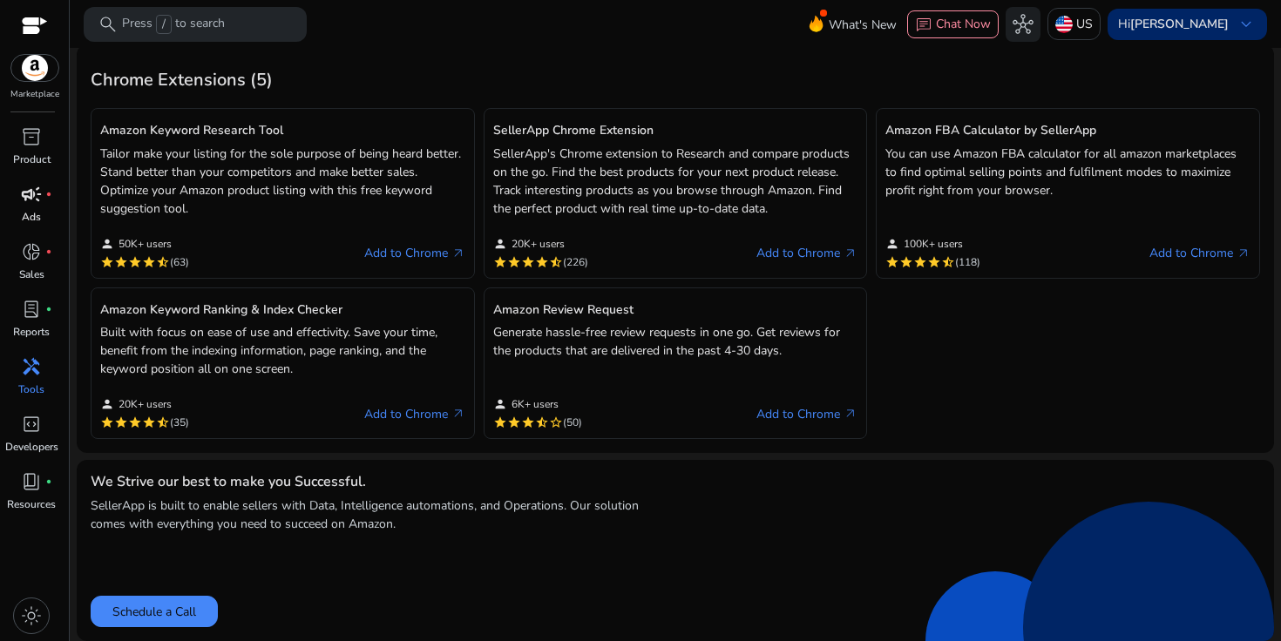
click at [1193, 27] on b "[PERSON_NAME]" at bounding box center [1179, 24] width 98 height 17
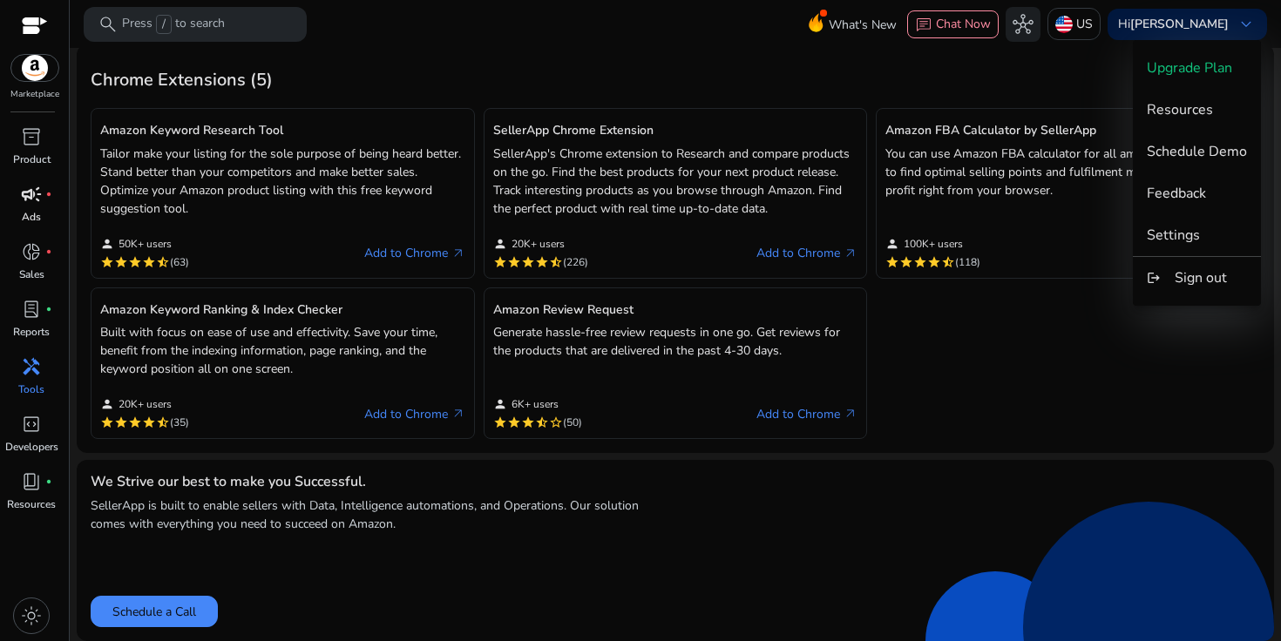
click at [1066, 31] on div at bounding box center [640, 320] width 1281 height 641
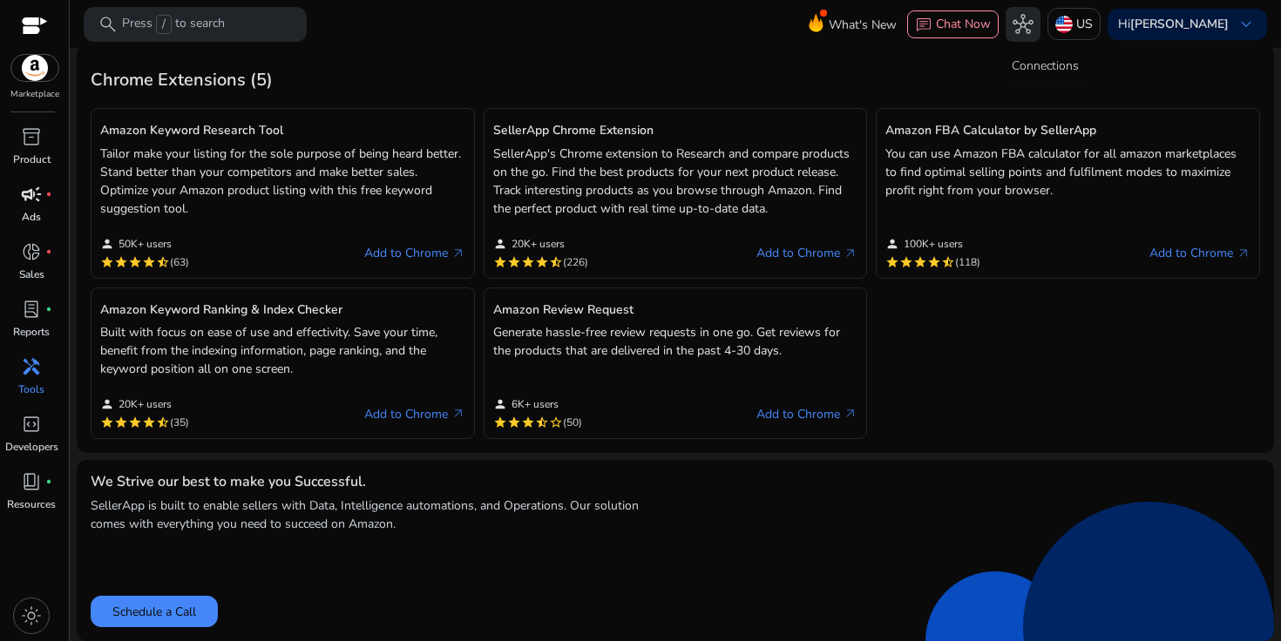
click at [1033, 27] on span "hub" at bounding box center [1022, 24] width 21 height 21
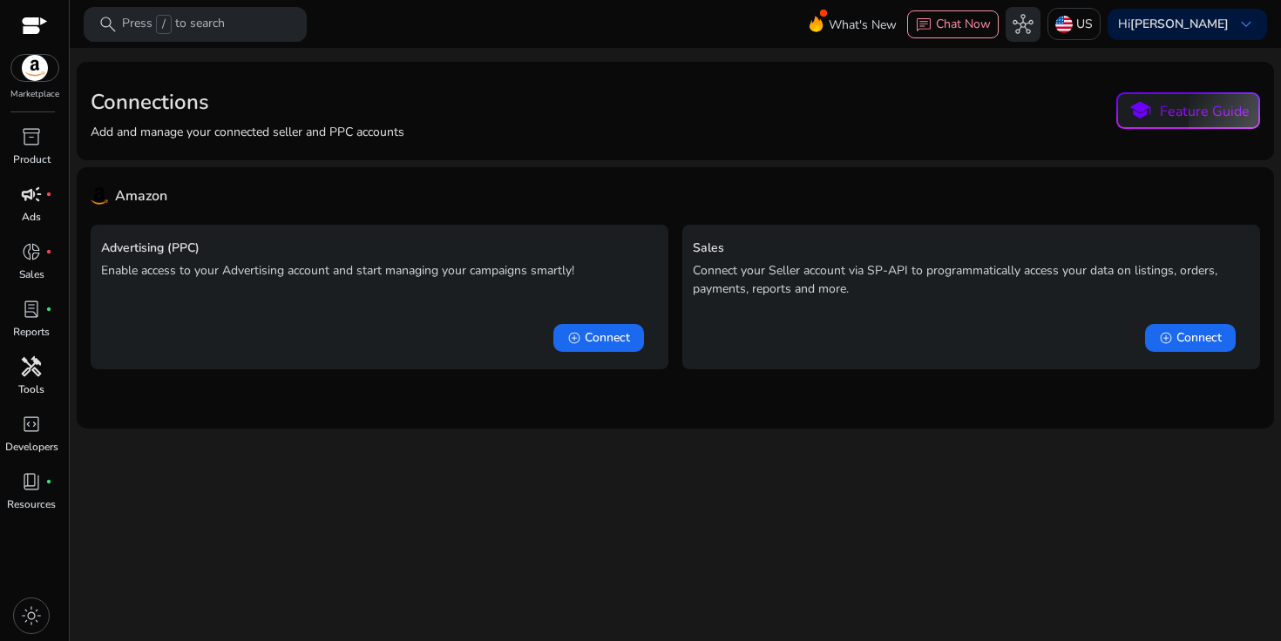
click at [1036, 27] on button "hub" at bounding box center [1022, 24] width 35 height 35
click at [589, 335] on span "Connect" at bounding box center [607, 337] width 45 height 17
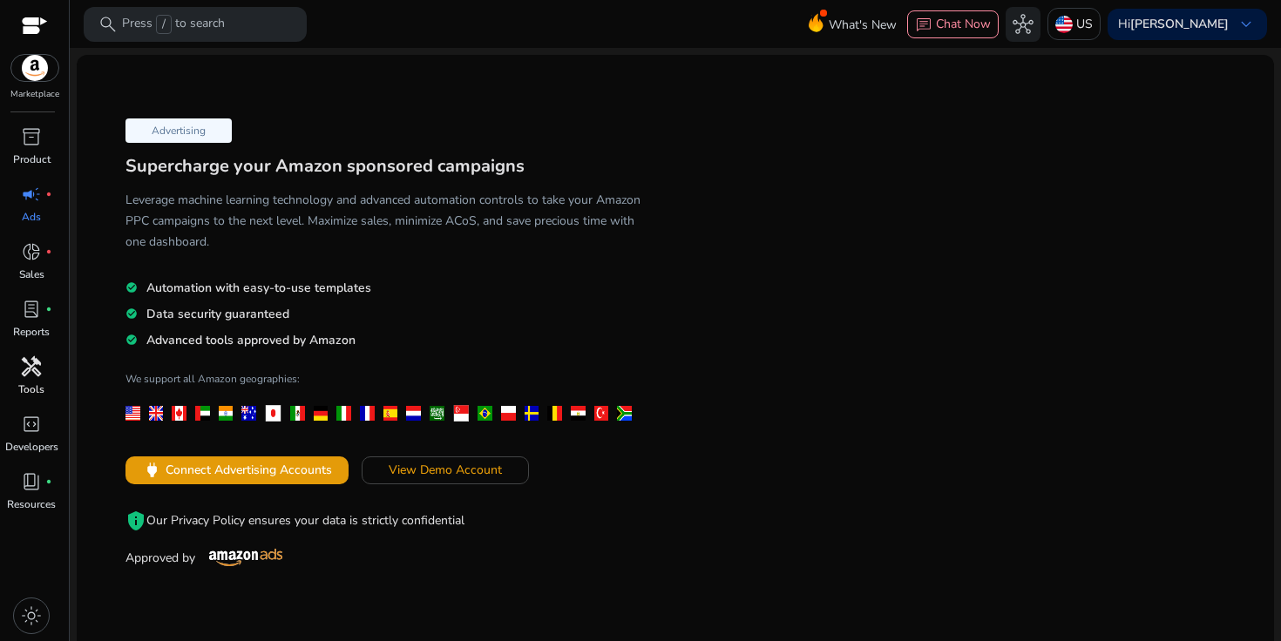
click at [624, 403] on body "We recommend switching to desktop view for the best experience. Marketplace inv…" at bounding box center [640, 320] width 1281 height 641
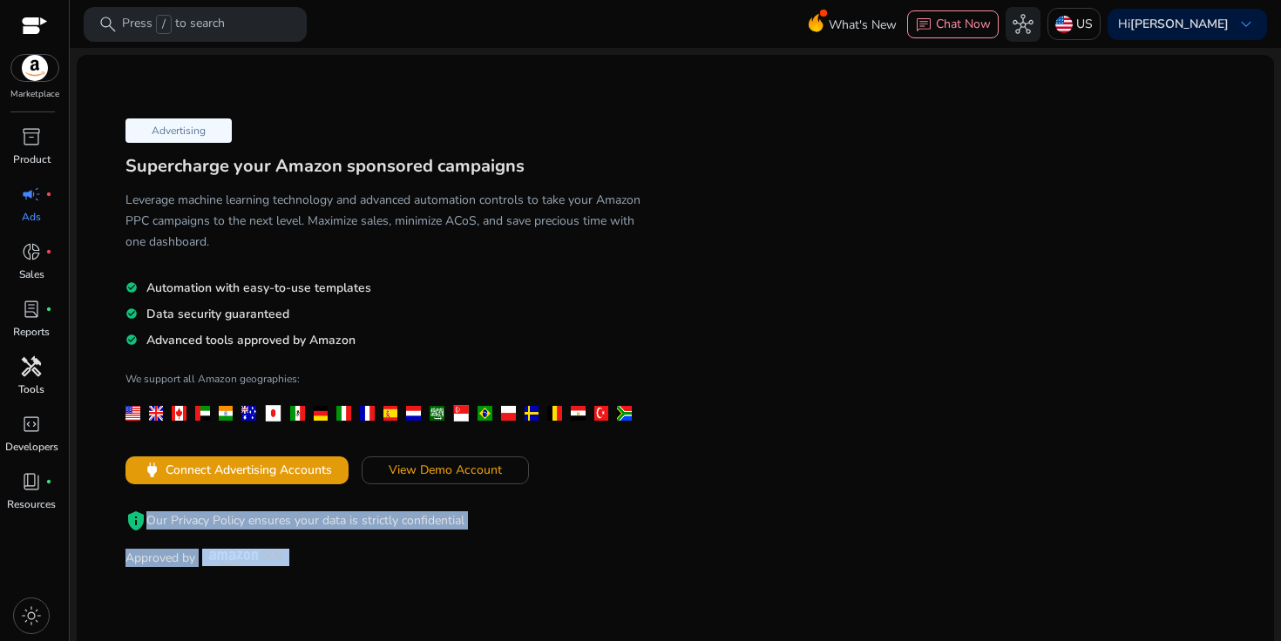
click at [371, 535] on div "Advertising Supercharge your Amazon sponsored campaigns Leverage machine learni…" at bounding box center [383, 341] width 585 height 459
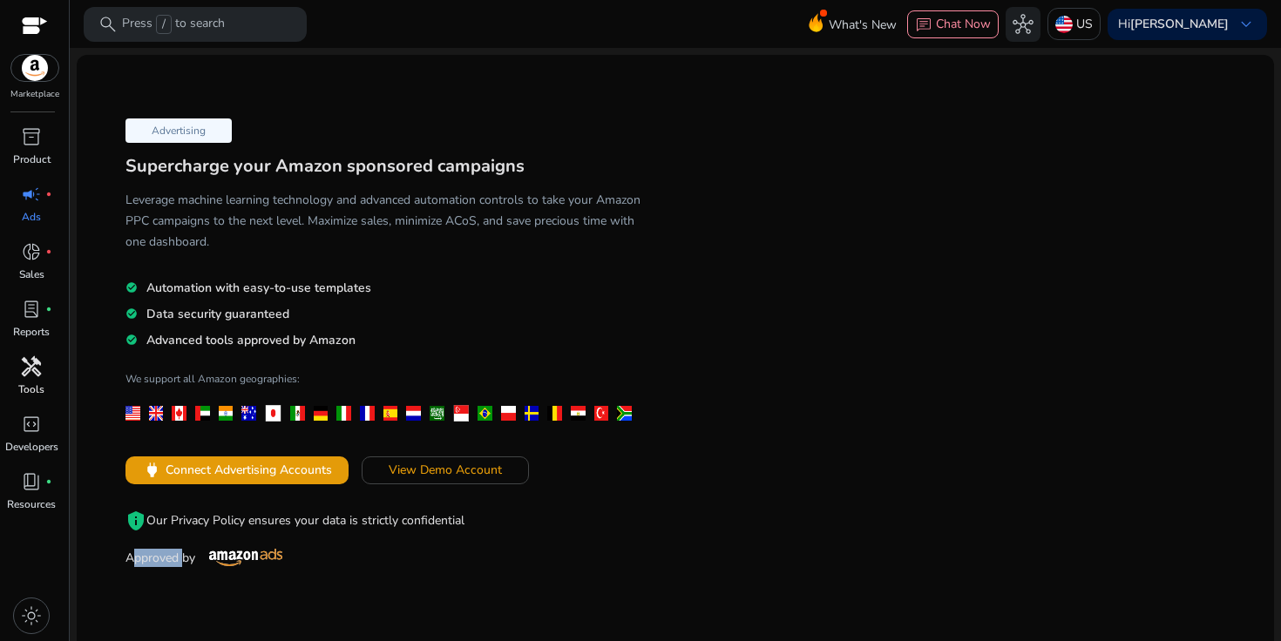
click at [371, 535] on div "Advertising Supercharge your Amazon sponsored campaigns Leverage machine learni…" at bounding box center [383, 341] width 585 height 459
click at [389, 523] on p "privacy_tip Our Privacy Policy ensures your data is strictly confidential" at bounding box center [382, 520] width 515 height 21
click at [452, 471] on span "View Demo Account" at bounding box center [445, 470] width 113 height 18
